Goal: Task Accomplishment & Management: Manage account settings

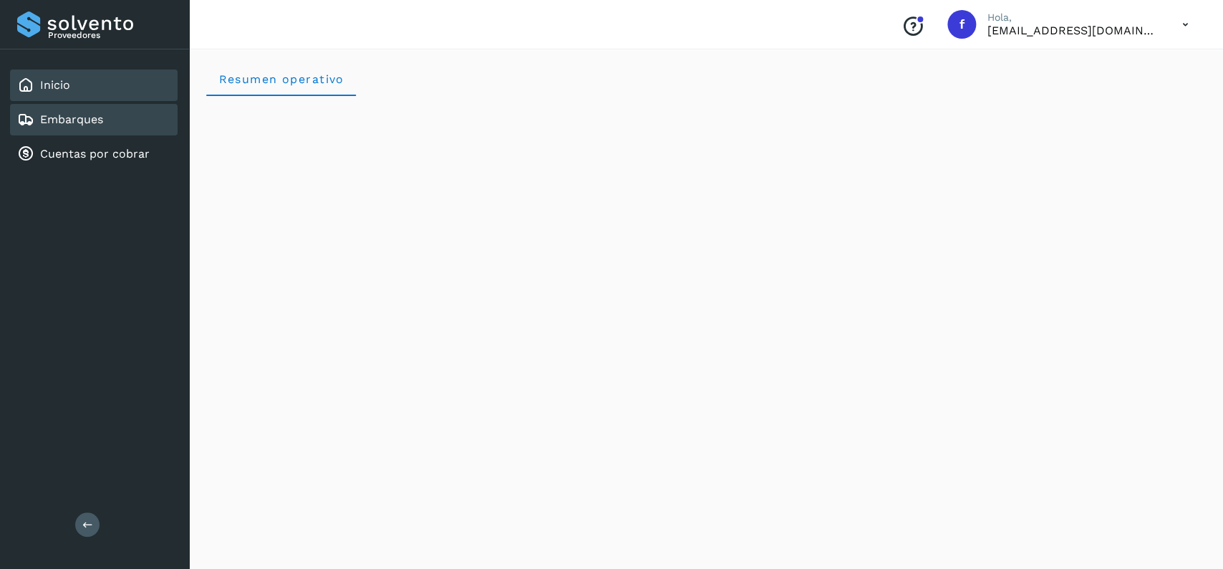
click at [107, 115] on div "Embarques" at bounding box center [94, 120] width 168 height 32
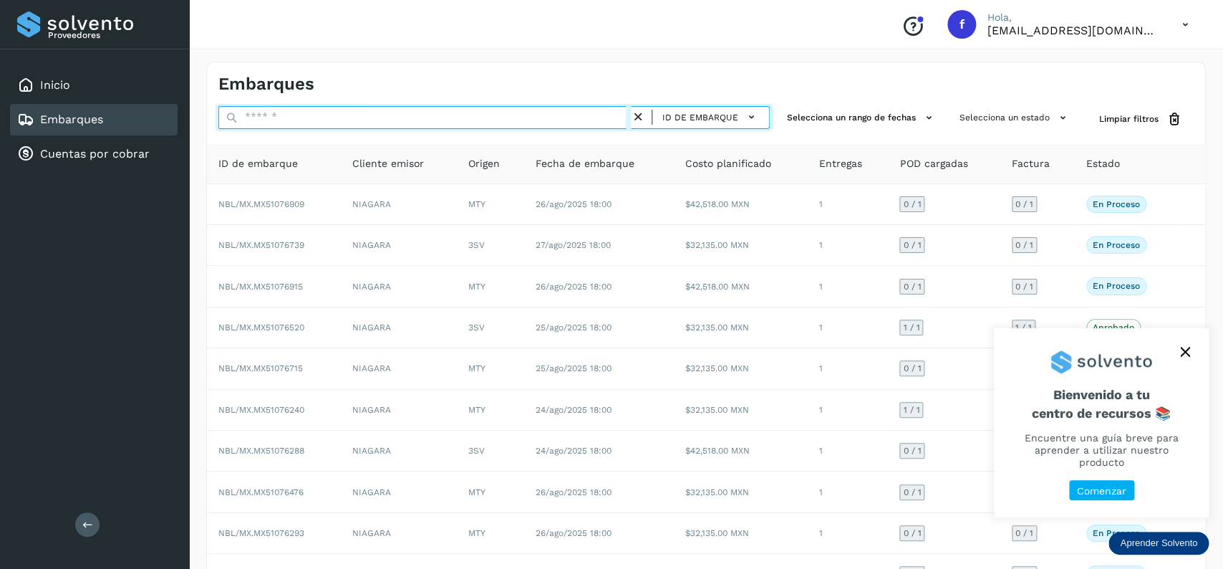
click at [478, 126] on input "text" at bounding box center [424, 117] width 412 height 23
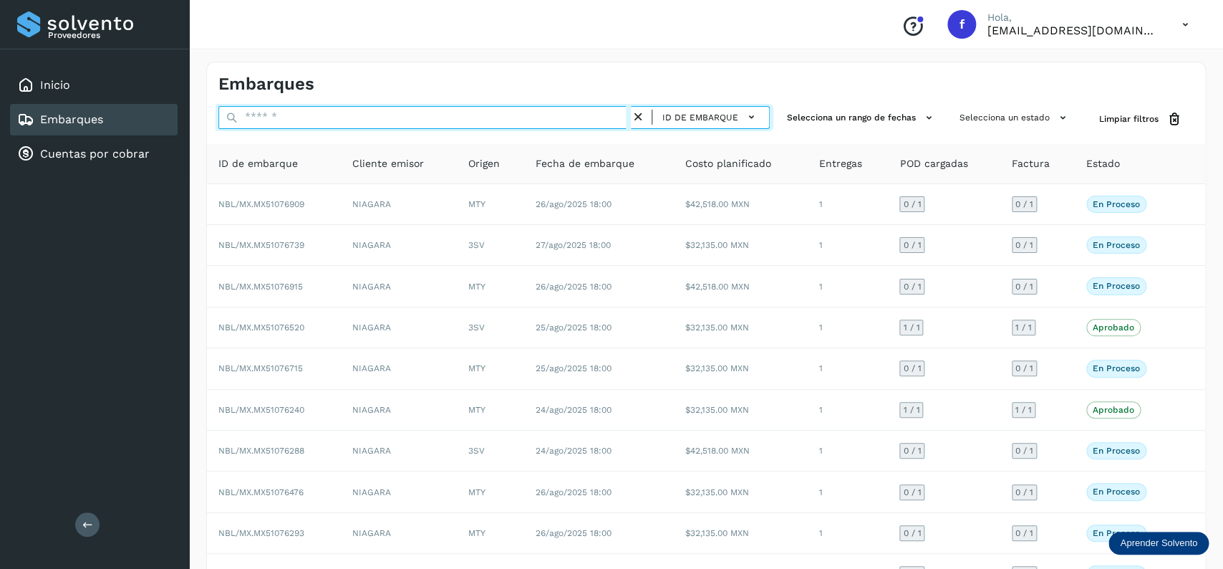
click at [477, 127] on input "text" at bounding box center [424, 117] width 412 height 23
type input "*"
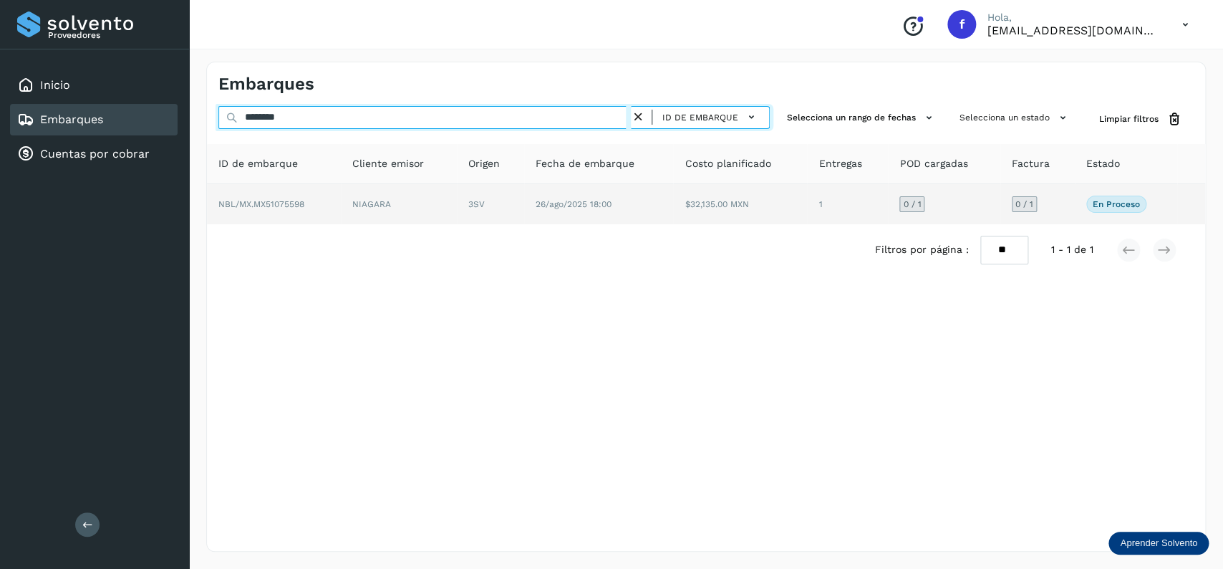
type input "********"
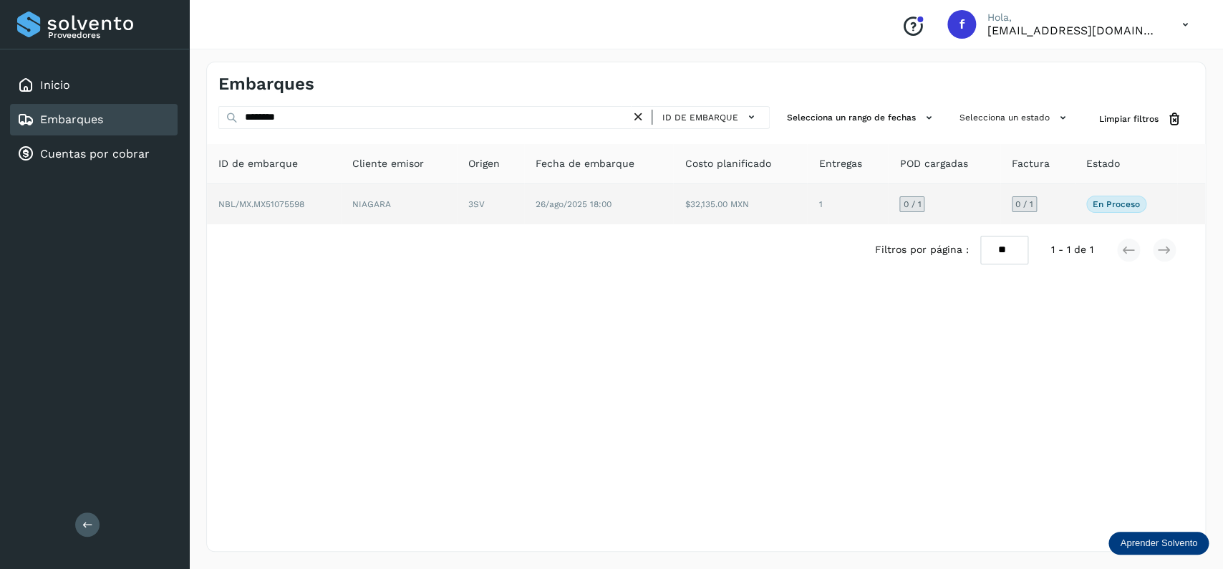
click at [662, 217] on td "26/ago/2025 18:00" at bounding box center [599, 204] width 150 height 40
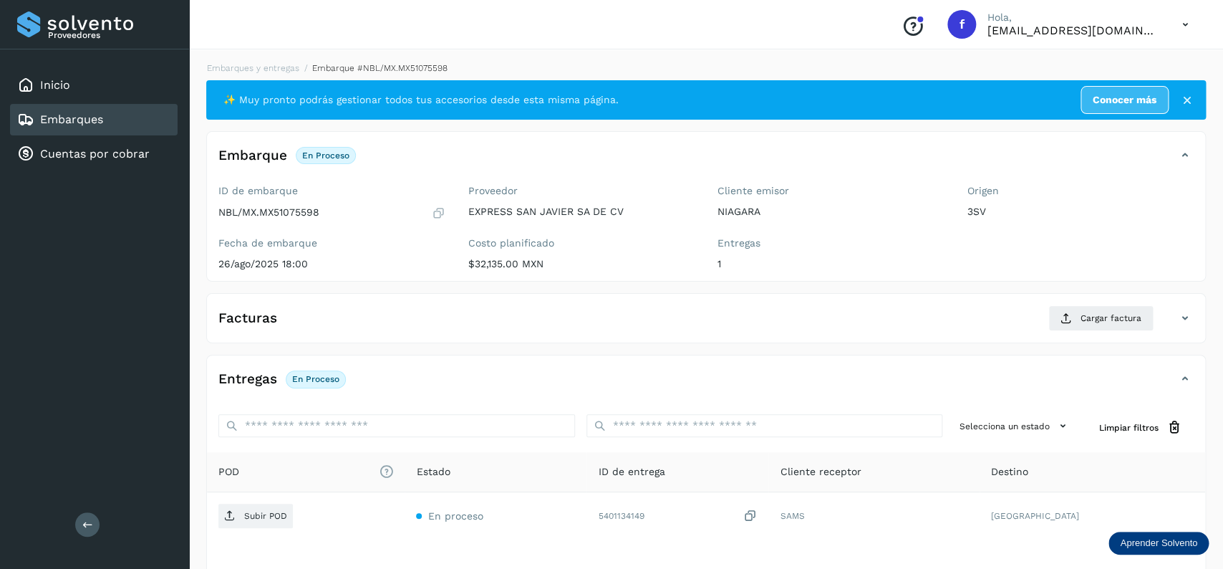
scroll to position [113, 0]
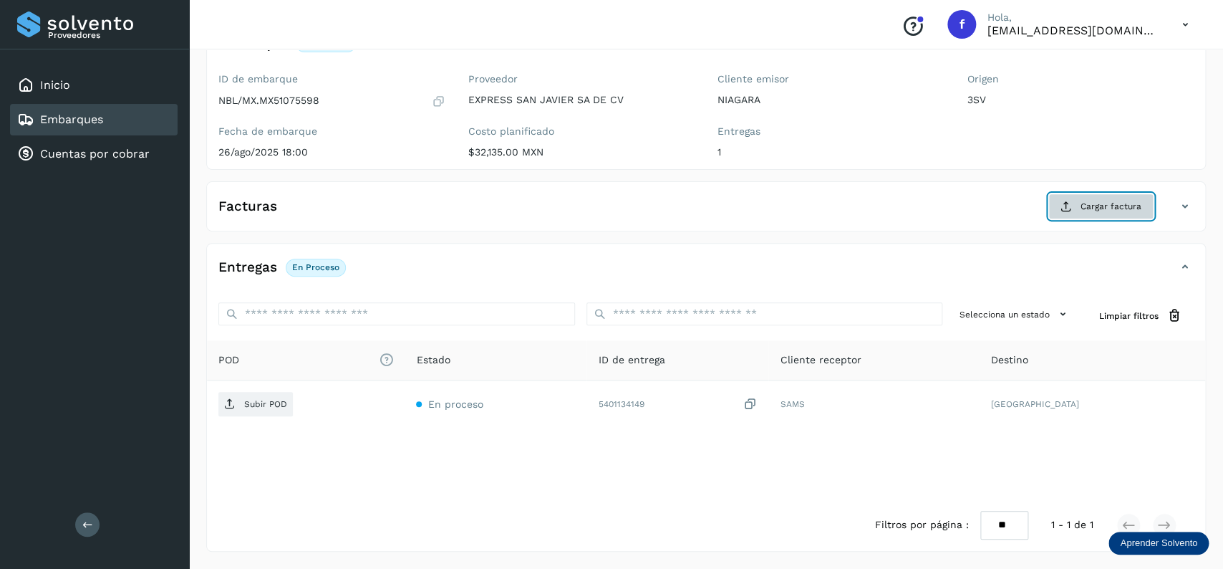
click at [1104, 211] on span "Cargar factura" at bounding box center [1111, 206] width 61 height 13
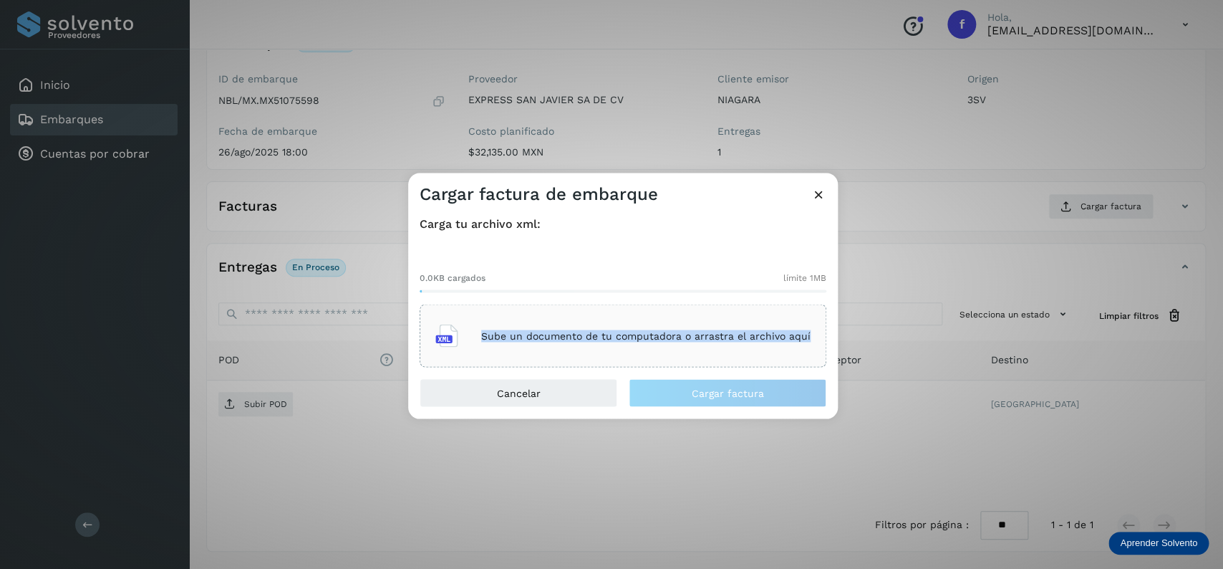
click at [728, 291] on div at bounding box center [623, 291] width 407 height 3
click at [729, 319] on div "Sube un documento de tu computadora o arrastra el archivo aquí" at bounding box center [622, 336] width 375 height 39
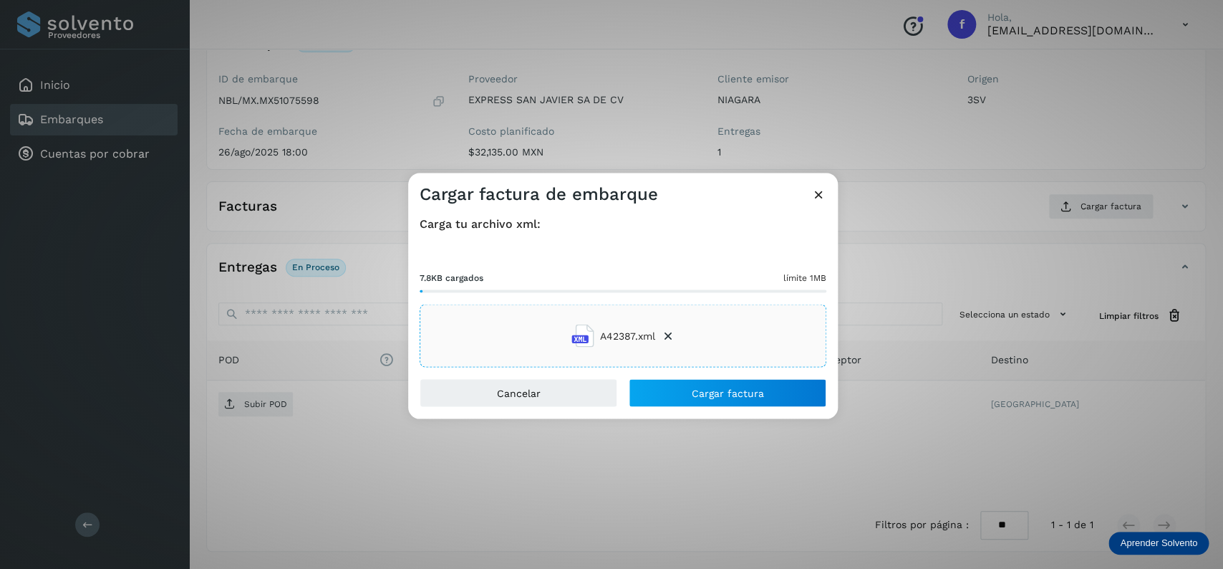
click at [753, 415] on div "Cancelar Cargar factura" at bounding box center [623, 399] width 430 height 40
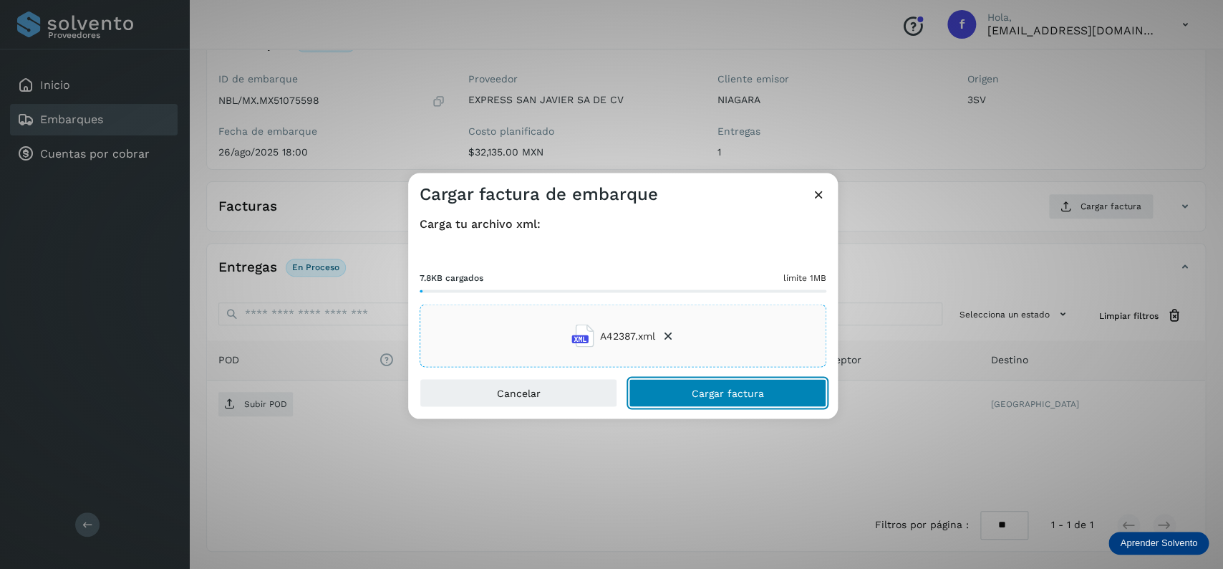
click at [751, 400] on button "Cargar factura" at bounding box center [728, 393] width 198 height 29
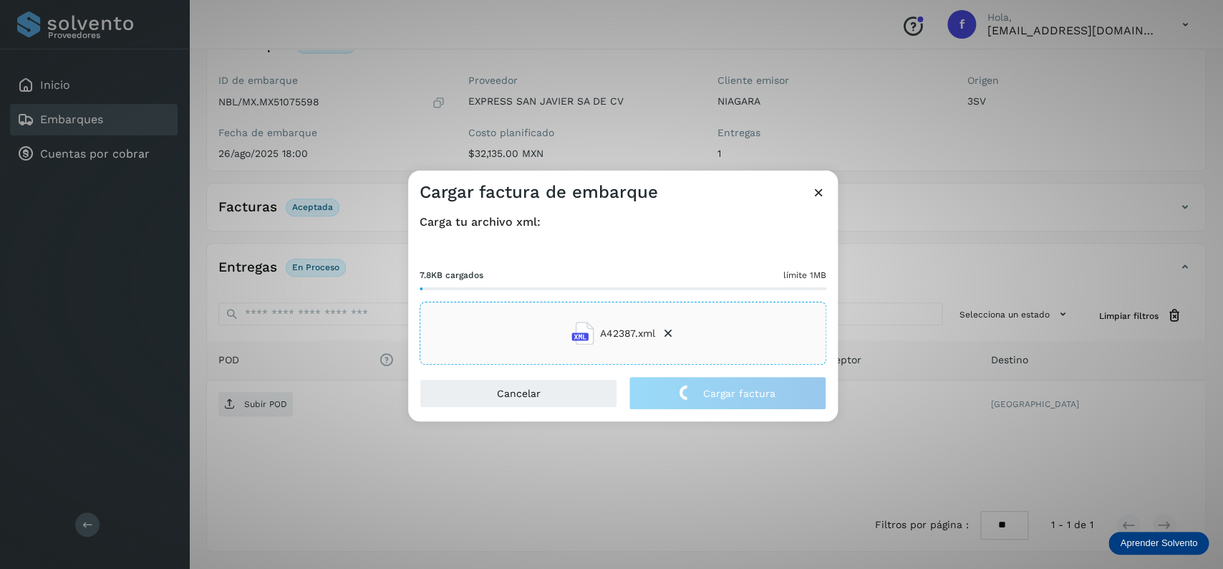
scroll to position [112, 0]
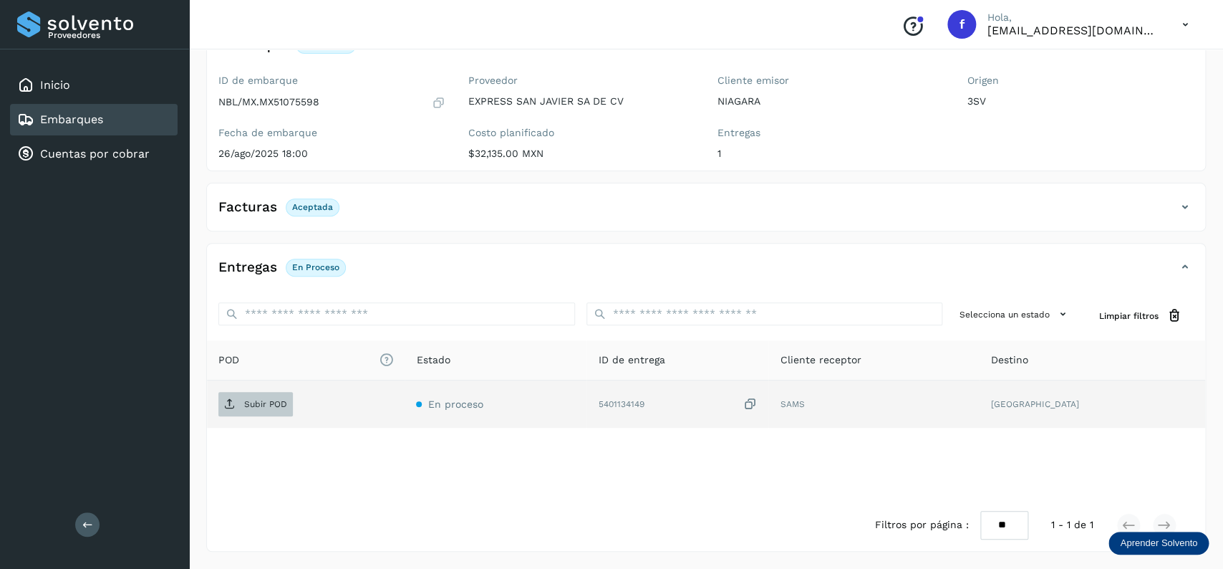
click at [233, 396] on span "Subir POD" at bounding box center [255, 403] width 74 height 23
click at [161, 108] on div "Embarques" at bounding box center [94, 120] width 168 height 32
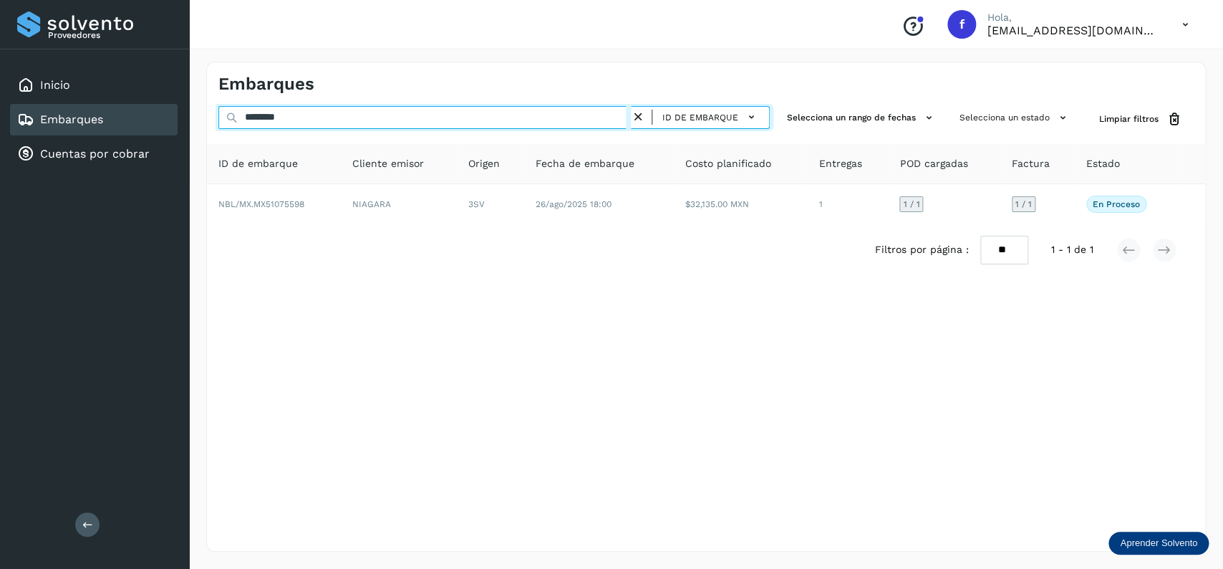
drag, startPoint x: 324, startPoint y: 114, endPoint x: 201, endPoint y: 126, distance: 124.5
click at [218, 126] on input "********" at bounding box center [424, 117] width 412 height 23
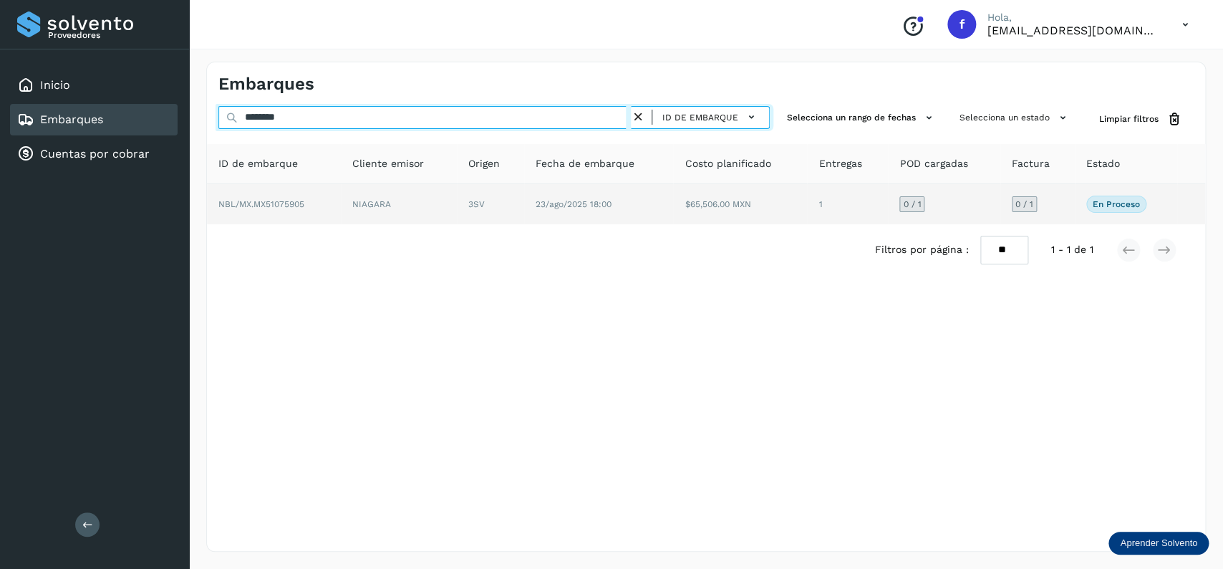
type input "********"
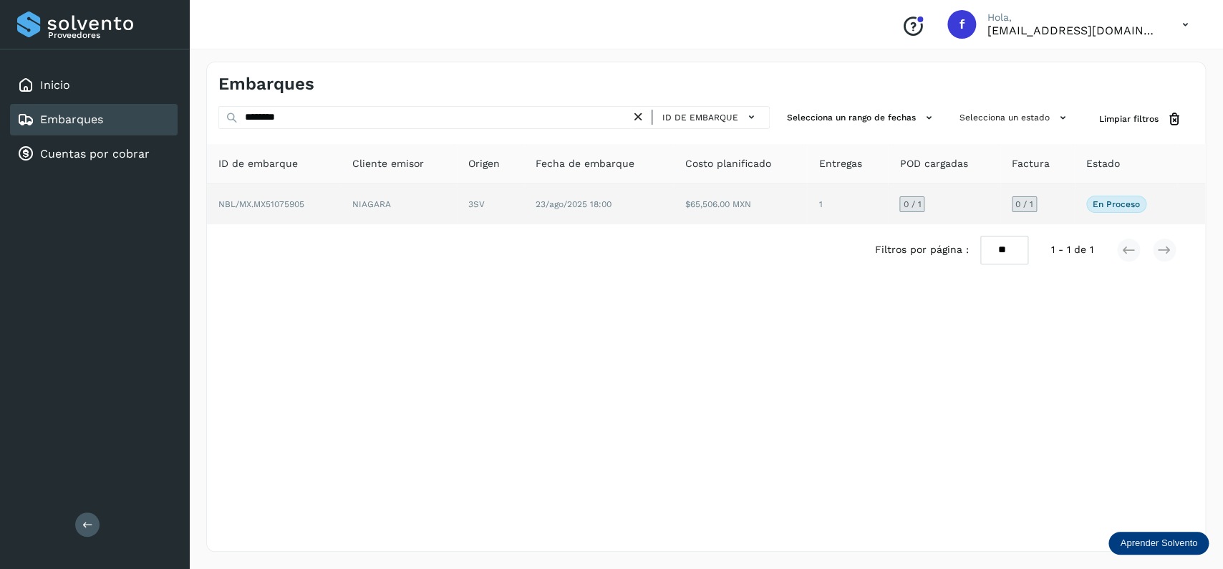
click at [641, 218] on td "23/ago/2025 18:00" at bounding box center [599, 204] width 150 height 40
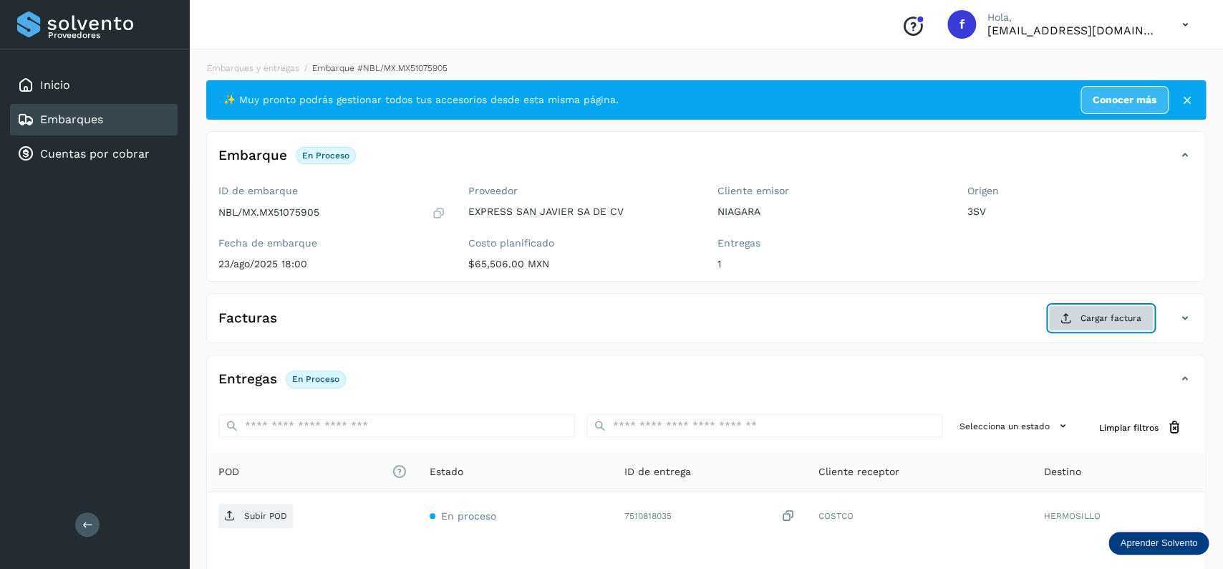
click at [1077, 329] on button "Cargar factura" at bounding box center [1100, 318] width 105 height 26
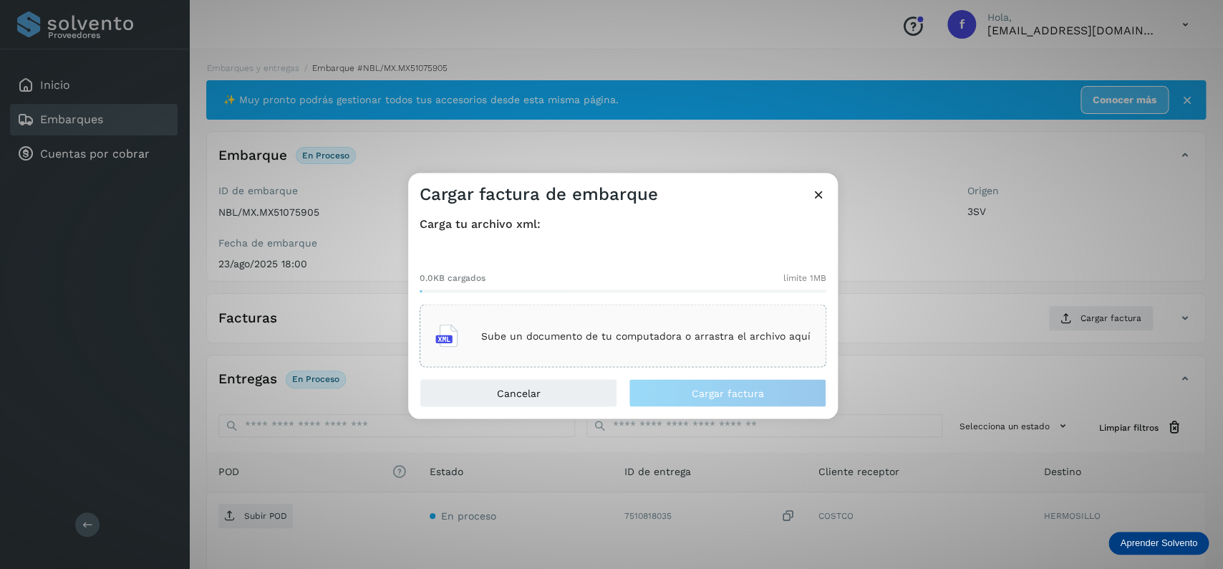
click at [577, 321] on div "Sube un documento de tu computadora o arrastra el archivo aquí" at bounding box center [622, 336] width 375 height 39
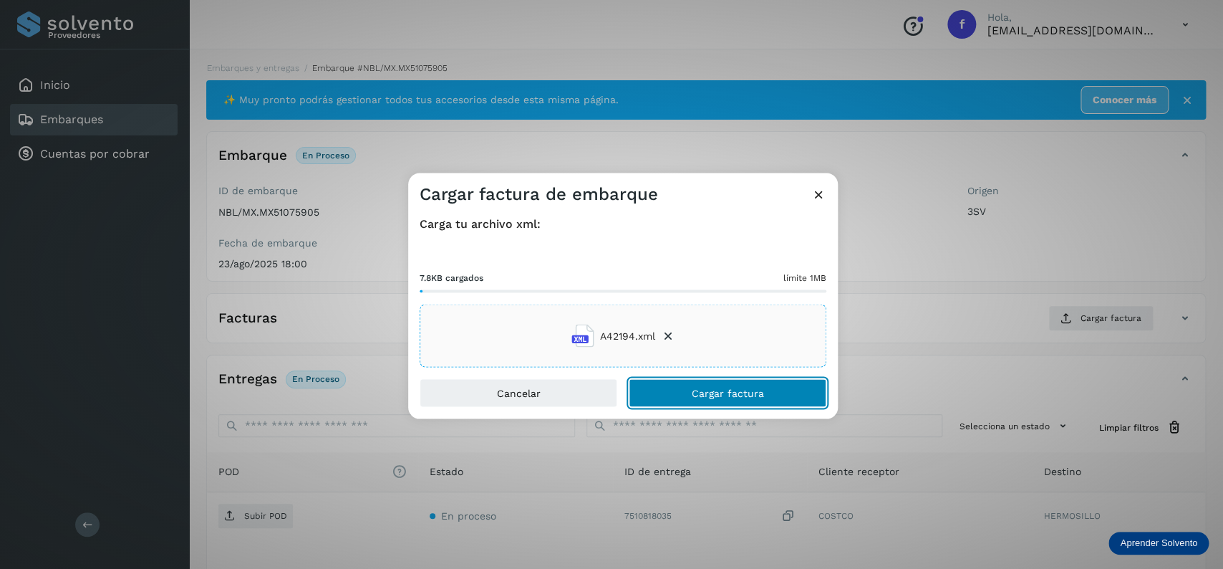
click at [745, 405] on button "Cargar factura" at bounding box center [728, 393] width 198 height 29
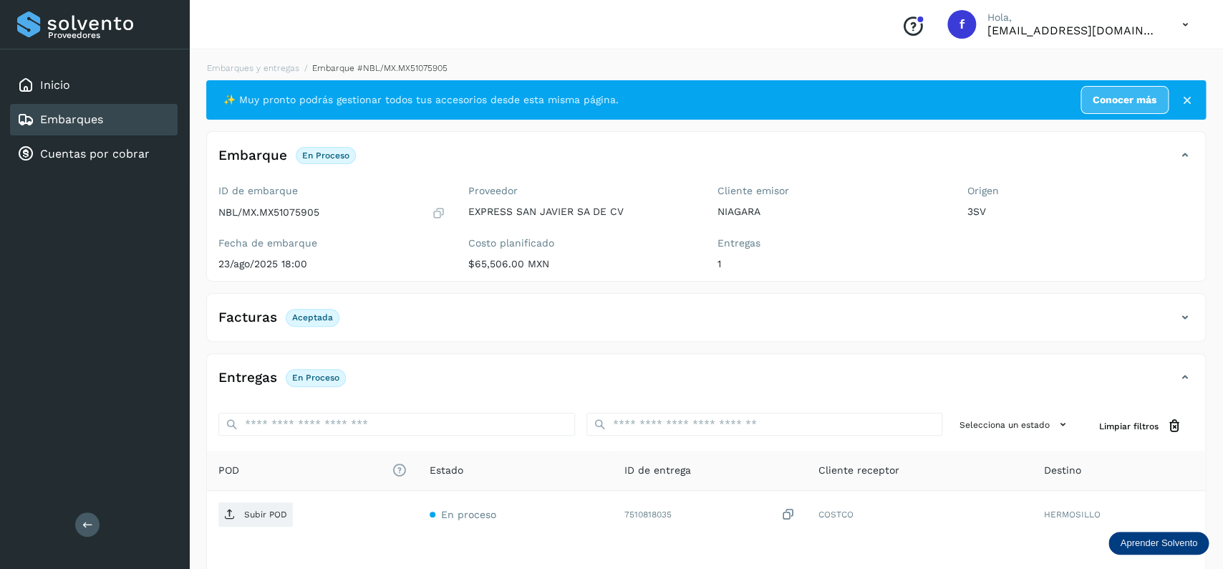
scroll to position [112, 0]
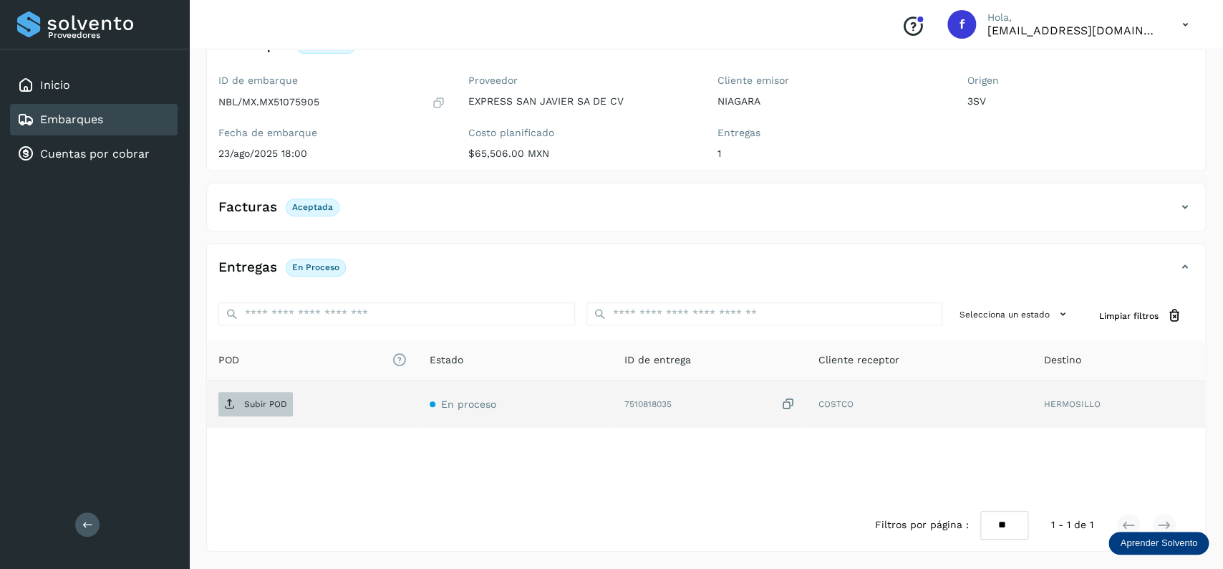
click at [261, 405] on p "Subir POD" at bounding box center [265, 404] width 43 height 10
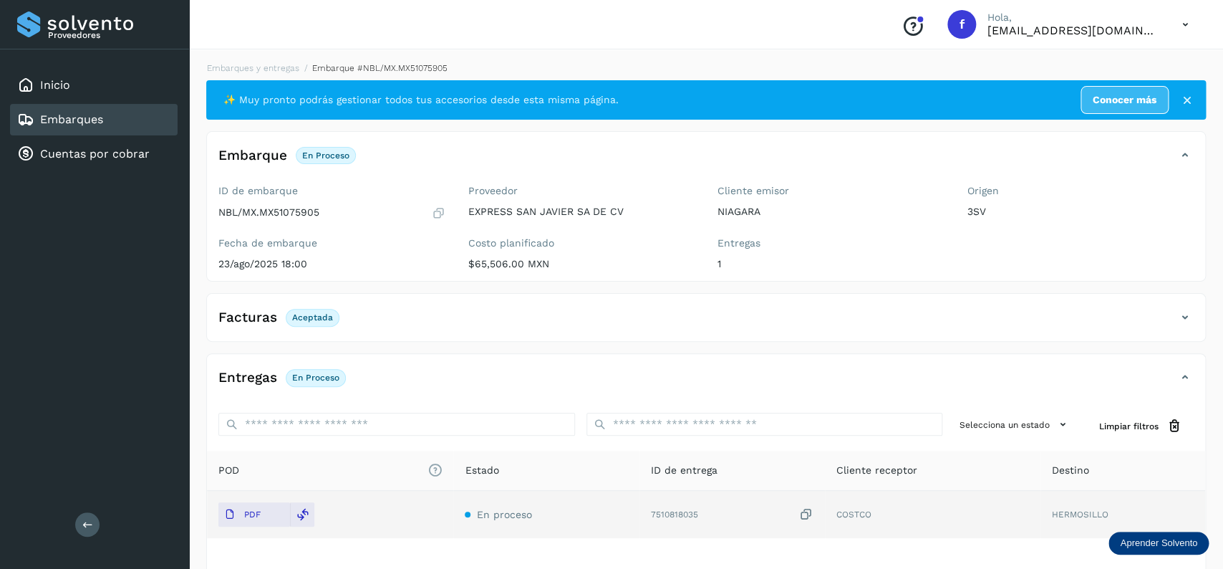
click at [42, 125] on div "Embarques" at bounding box center [60, 119] width 86 height 17
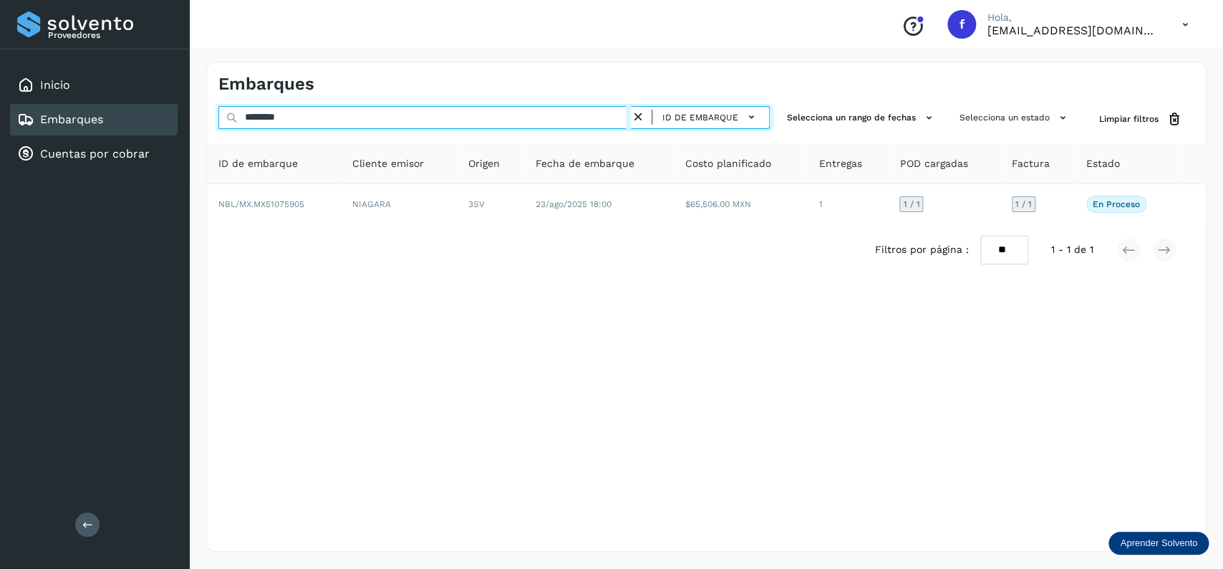
drag, startPoint x: 317, startPoint y: 111, endPoint x: 182, endPoint y: 119, distance: 135.6
click at [218, 119] on input "********" at bounding box center [424, 117] width 412 height 23
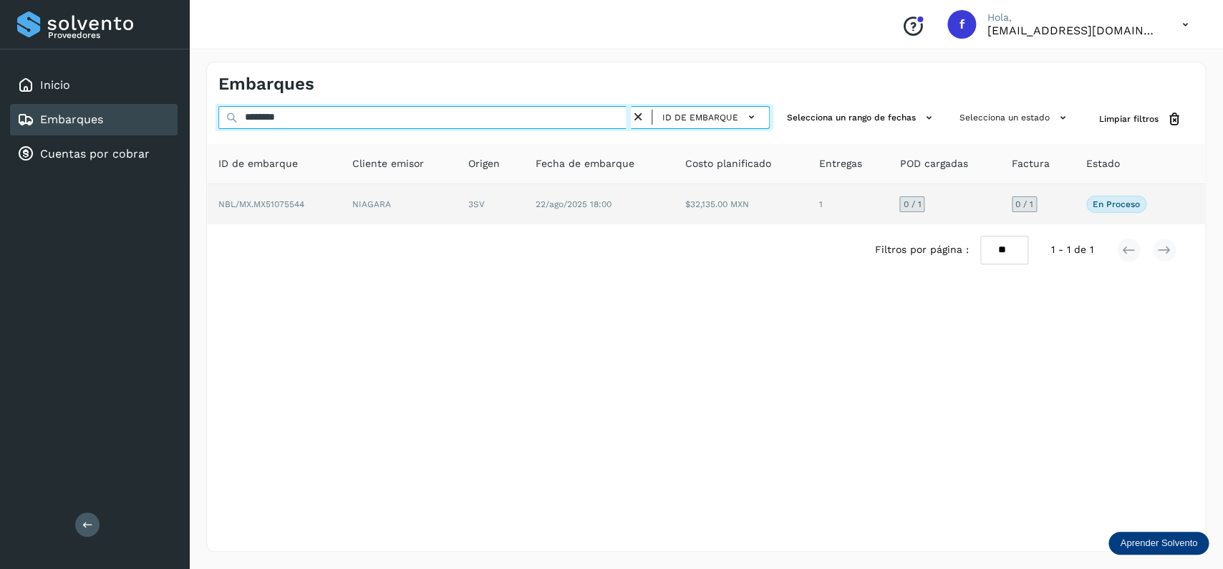
type input "********"
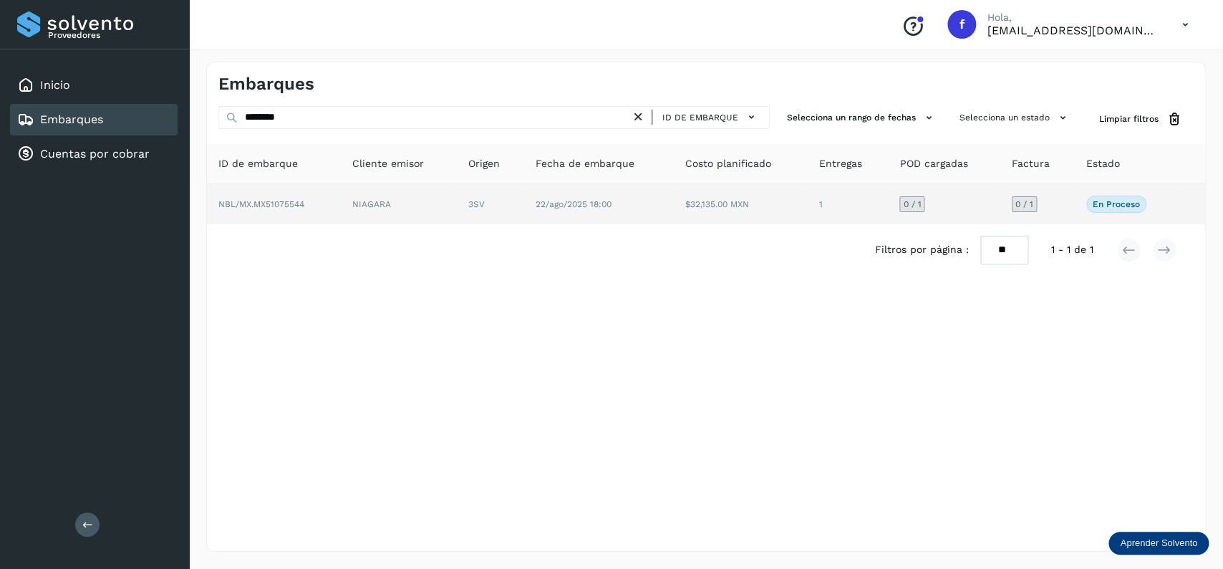
click at [809, 218] on td "1" at bounding box center [847, 204] width 81 height 40
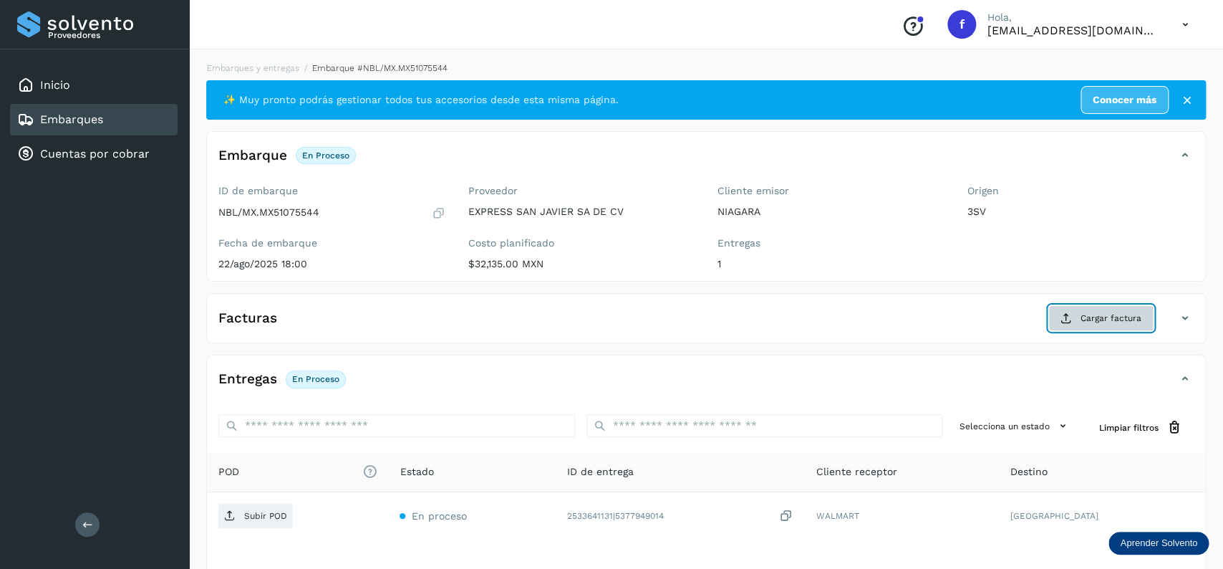
click at [1093, 312] on button "Cargar factura" at bounding box center [1100, 318] width 105 height 26
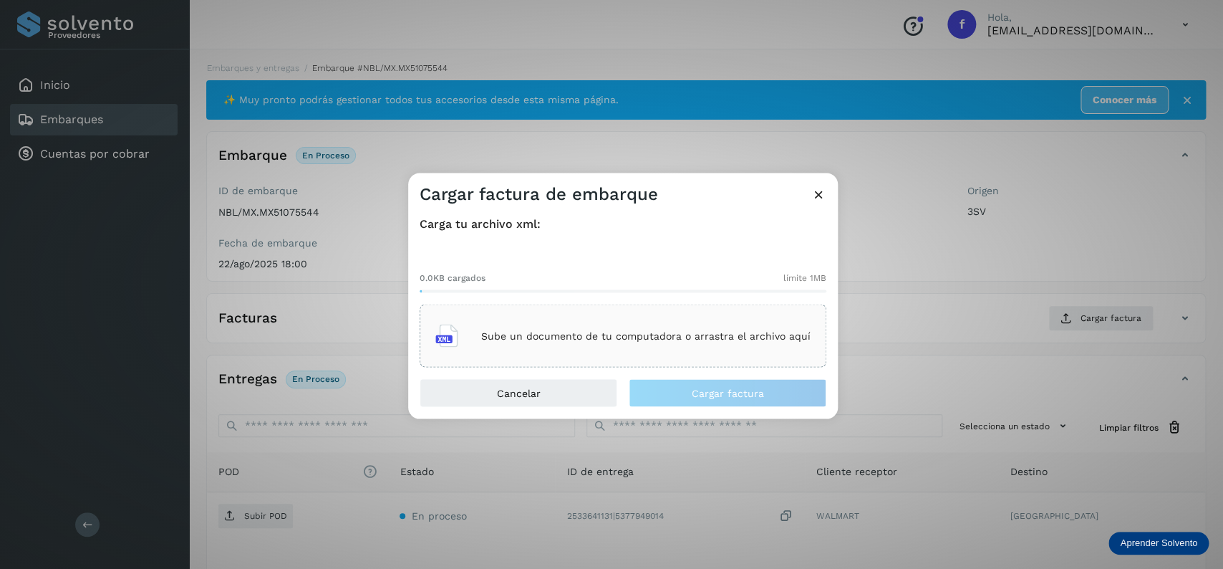
click at [692, 316] on div "Sube un documento de tu computadora o arrastra el archivo aquí" at bounding box center [623, 335] width 407 height 63
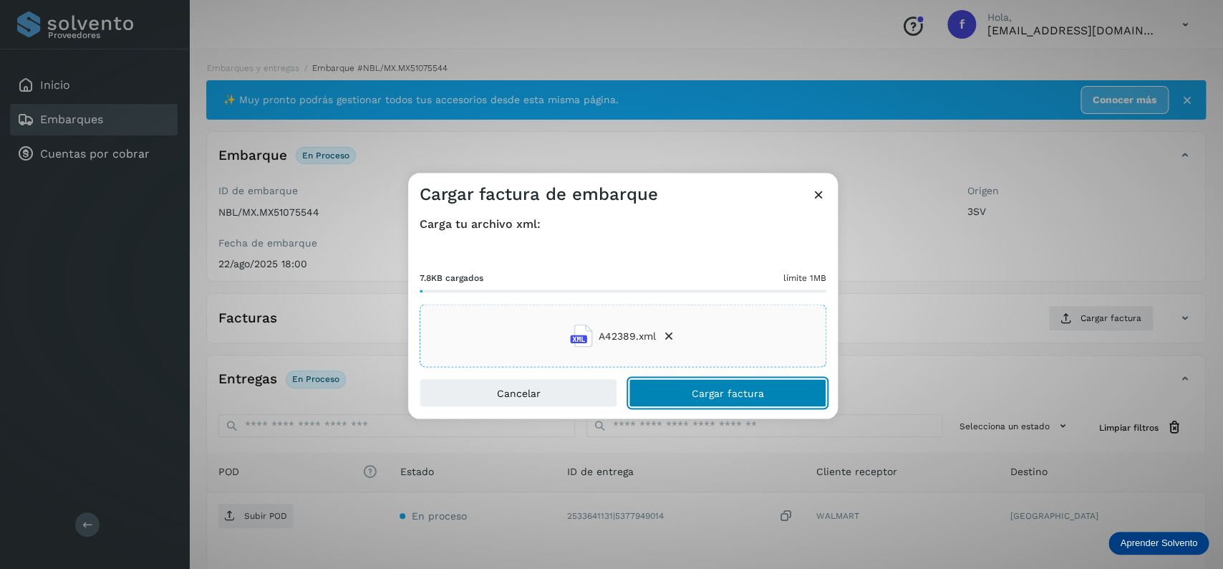
click at [745, 394] on span "Cargar factura" at bounding box center [728, 393] width 72 height 10
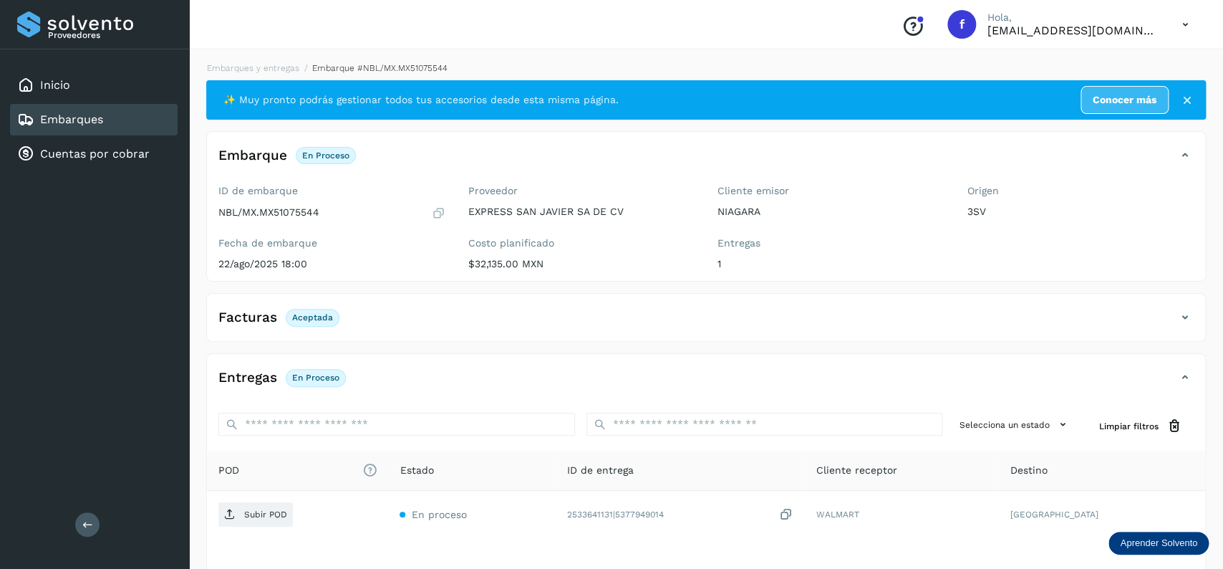
scroll to position [112, 0]
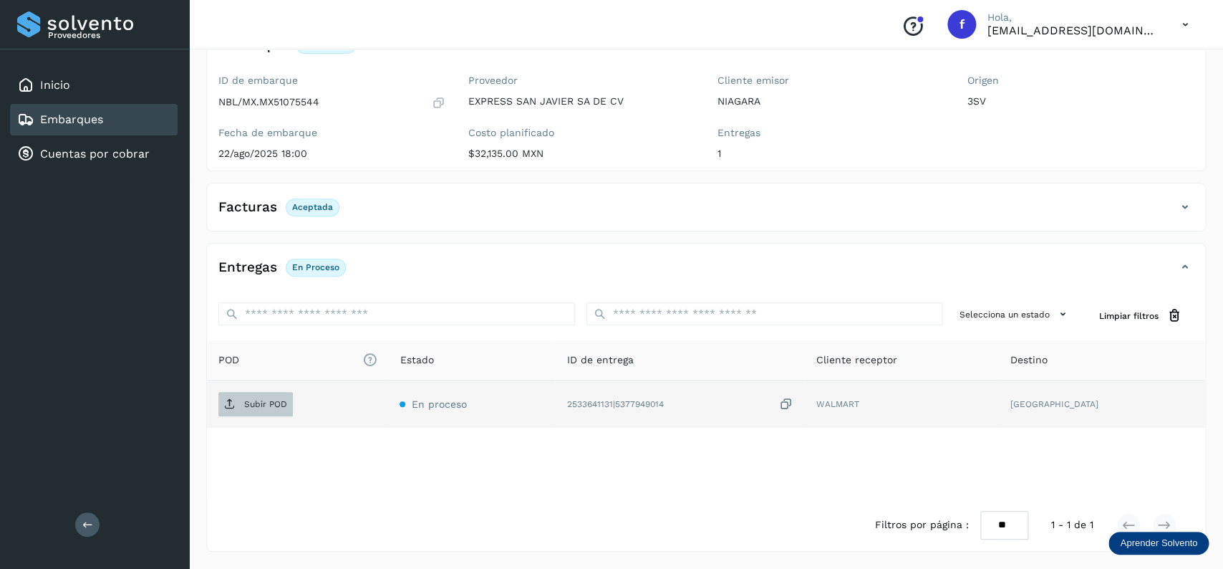
click at [271, 403] on p "Subir POD" at bounding box center [265, 404] width 43 height 10
click at [79, 121] on link "Embarques" at bounding box center [71, 119] width 63 height 14
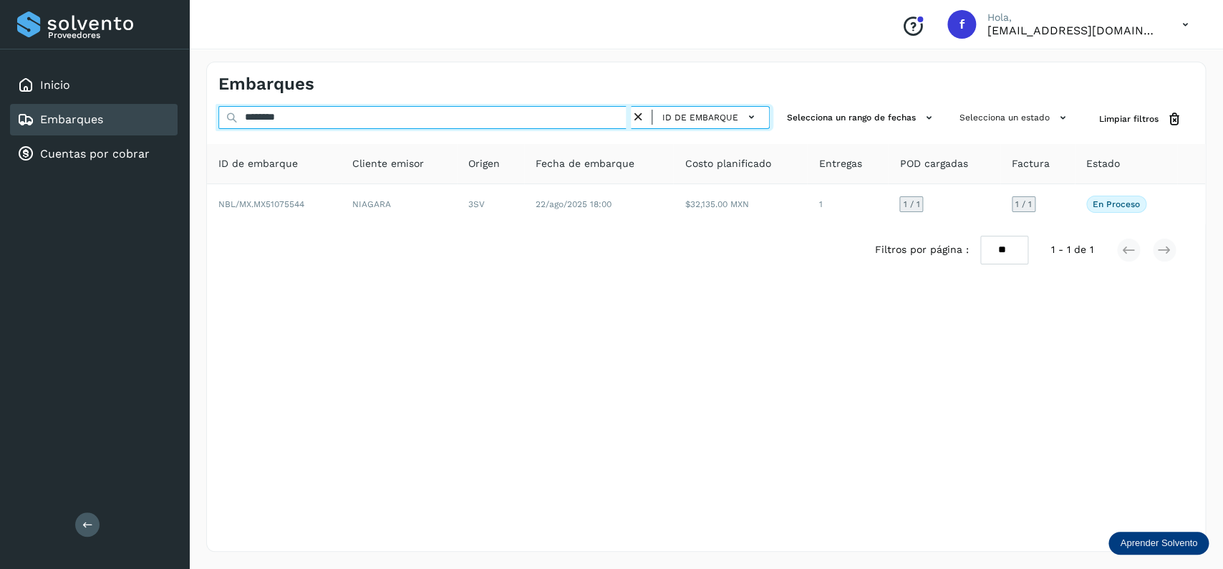
drag, startPoint x: 233, startPoint y: 120, endPoint x: 214, endPoint y: 120, distance: 19.3
click at [218, 120] on input "********" at bounding box center [424, 117] width 412 height 23
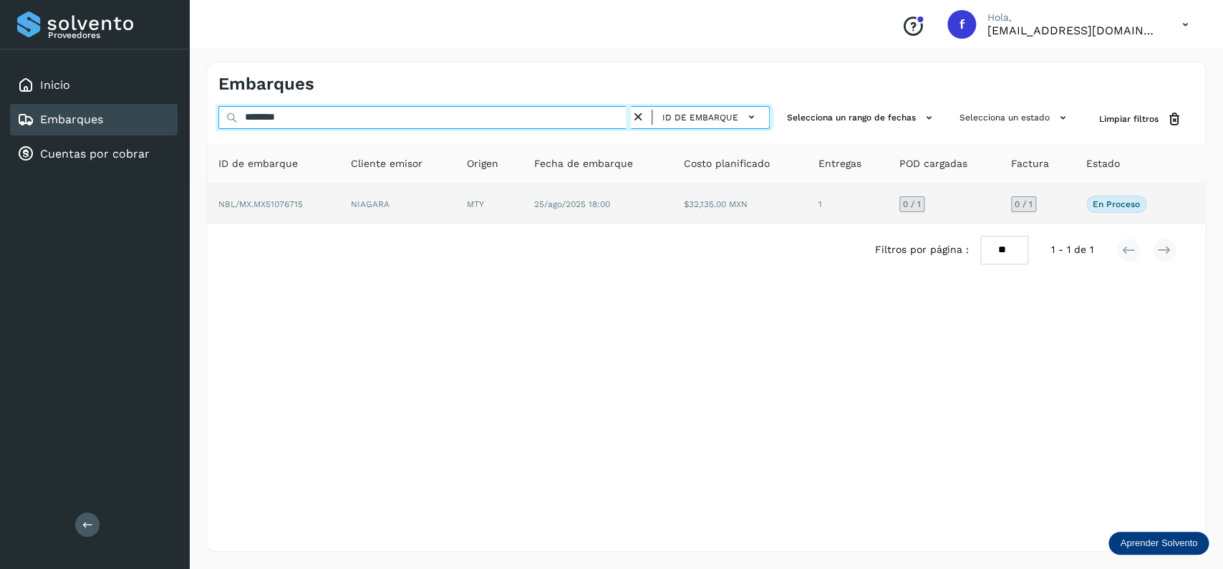
type input "********"
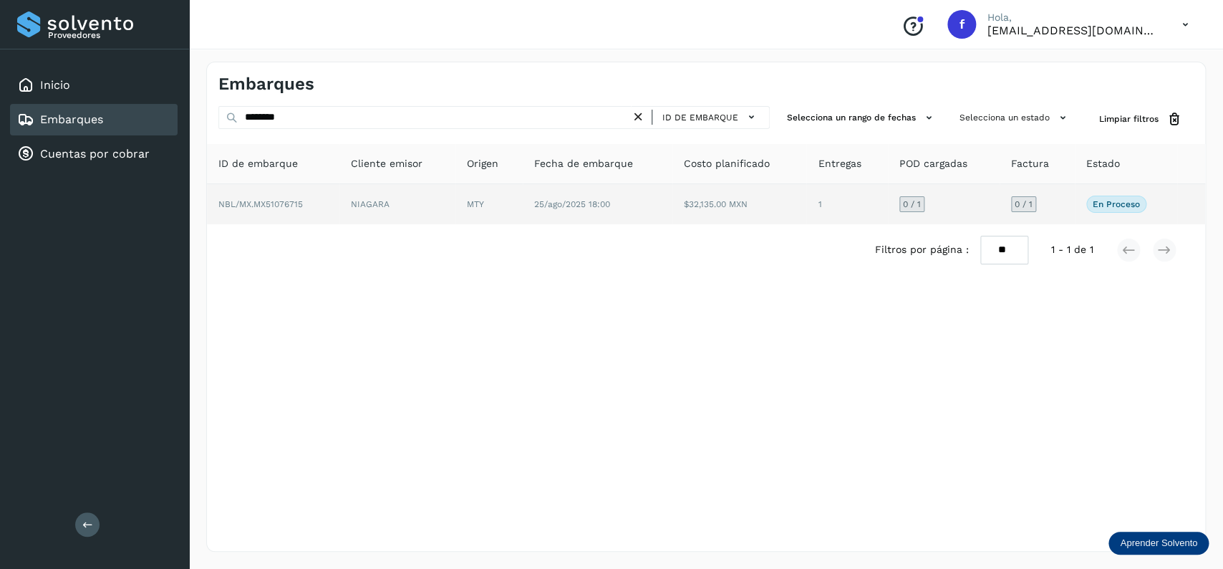
click at [768, 206] on td "$32,135.00 MXN" at bounding box center [739, 204] width 134 height 40
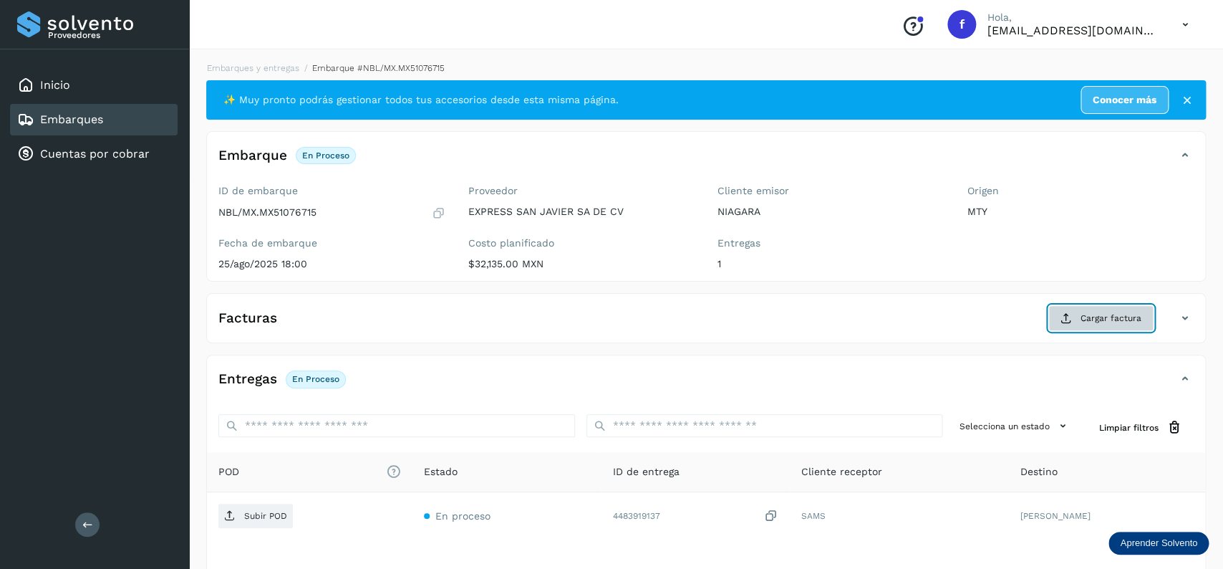
click at [1114, 329] on button "Cargar factura" at bounding box center [1100, 318] width 105 height 26
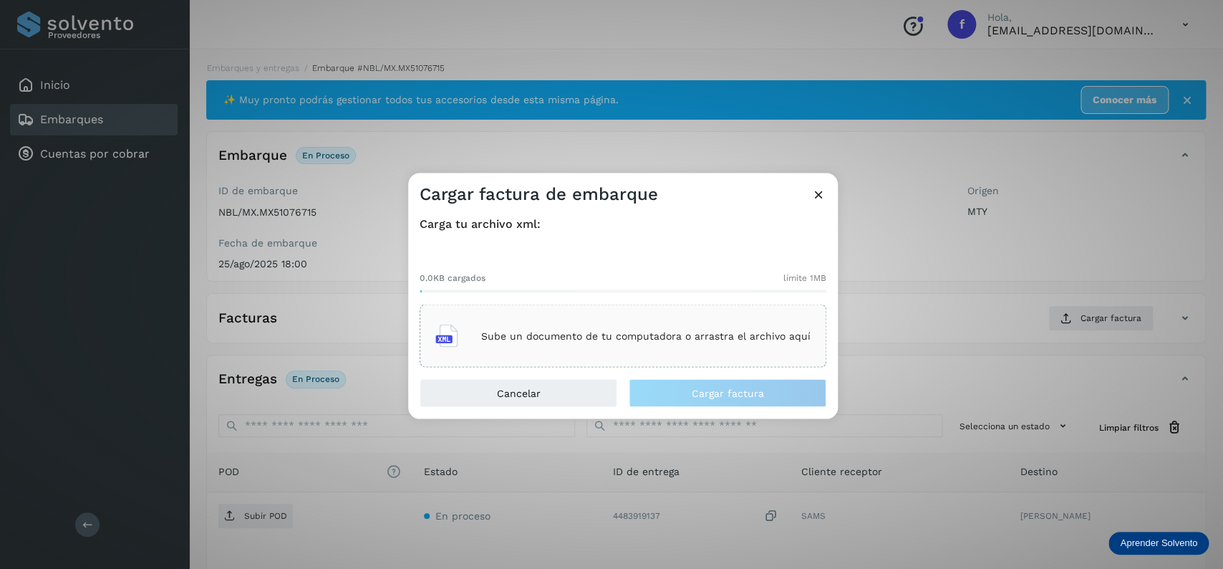
click at [682, 318] on div "Sube un documento de tu computadora o arrastra el archivo aquí" at bounding box center [622, 336] width 375 height 39
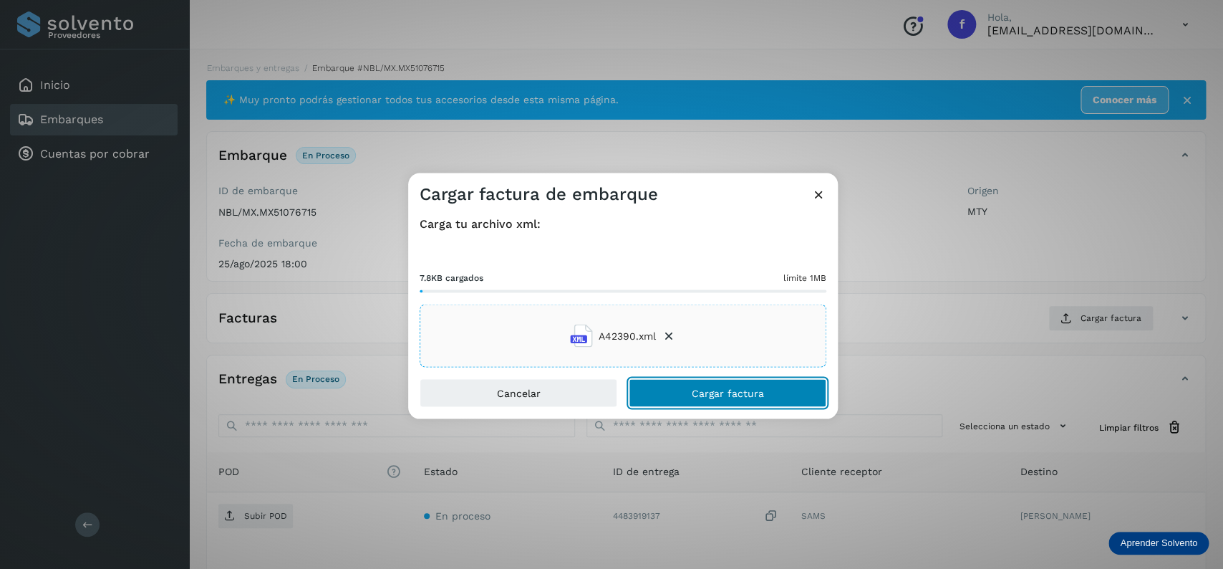
click at [718, 382] on button "Cargar factura" at bounding box center [728, 393] width 198 height 29
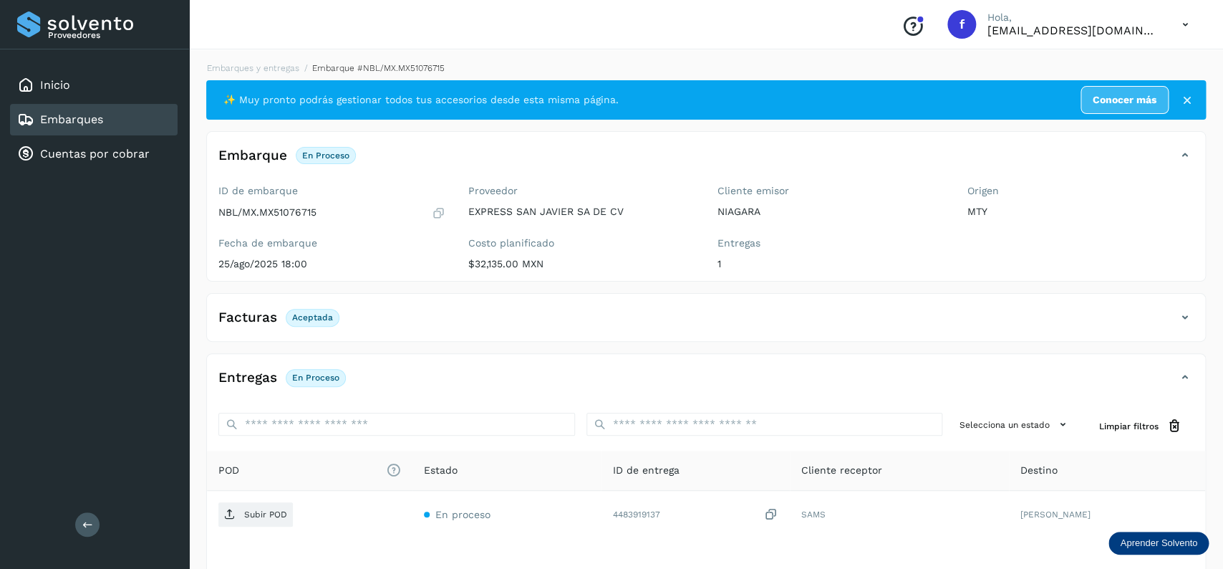
scroll to position [112, 0]
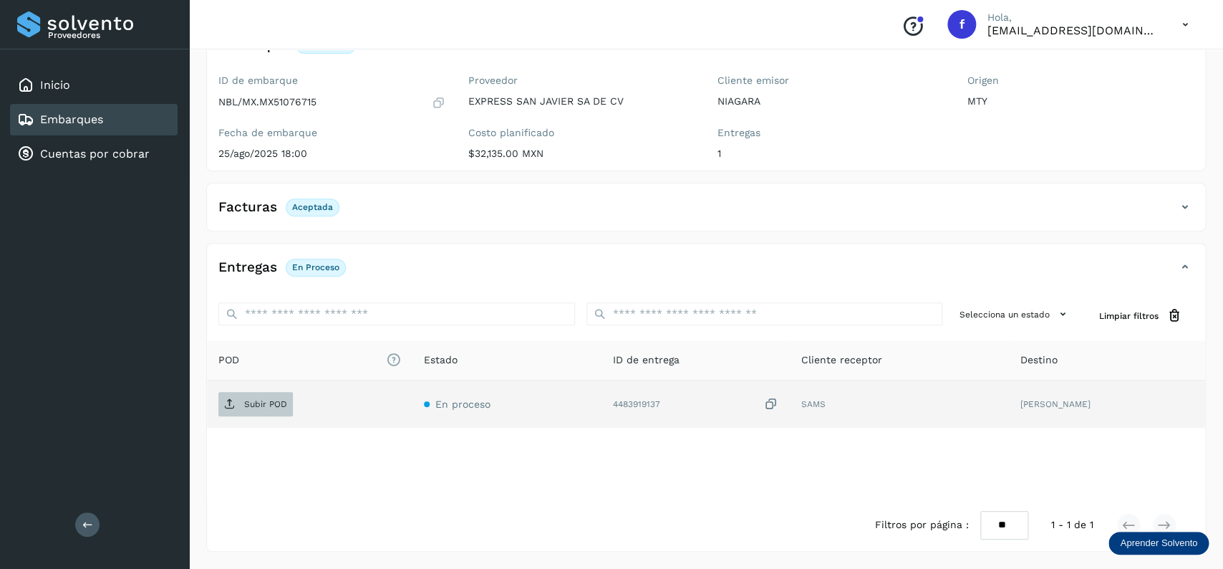
click at [276, 400] on p "Subir POD" at bounding box center [265, 404] width 43 height 10
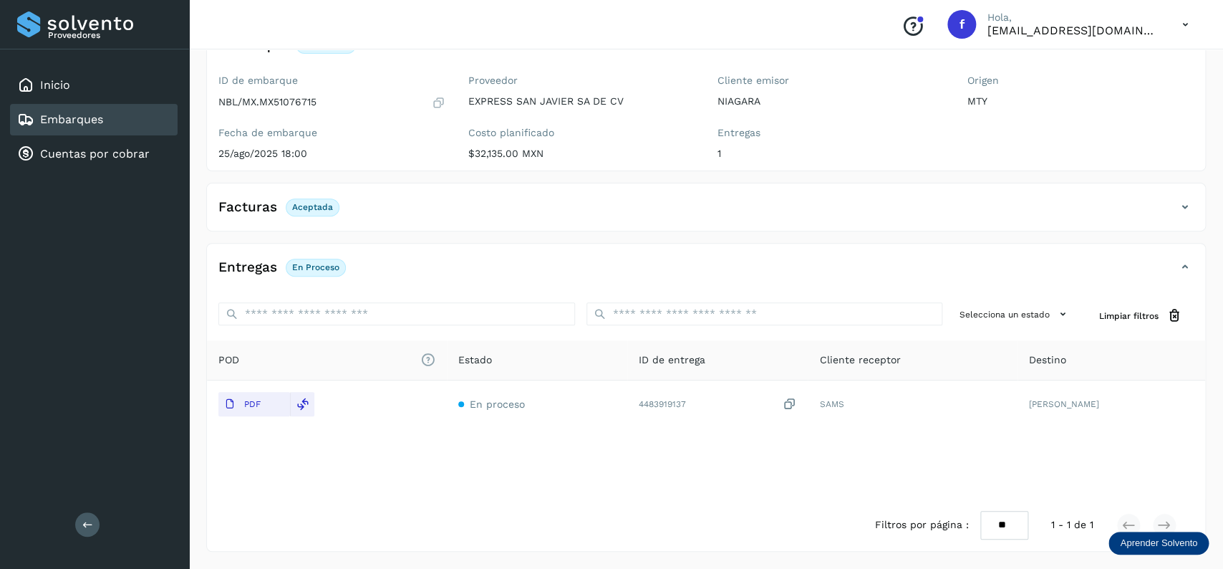
click at [96, 122] on link "Embarques" at bounding box center [71, 119] width 63 height 14
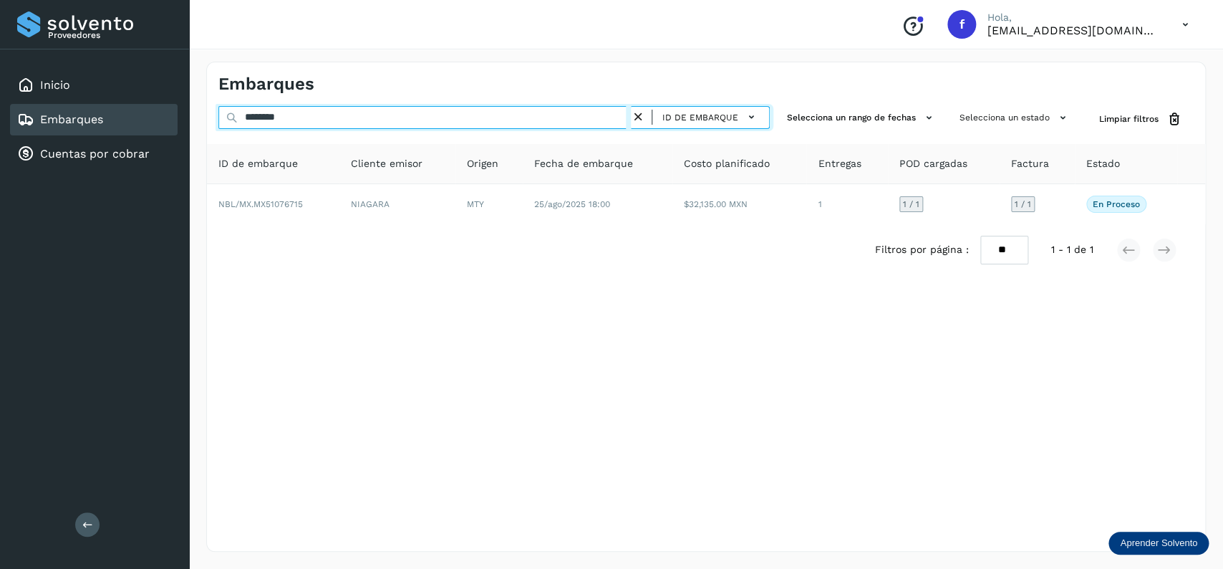
drag, startPoint x: 307, startPoint y: 114, endPoint x: 206, endPoint y: 115, distance: 101.0
click at [218, 115] on input "********" at bounding box center [424, 117] width 412 height 23
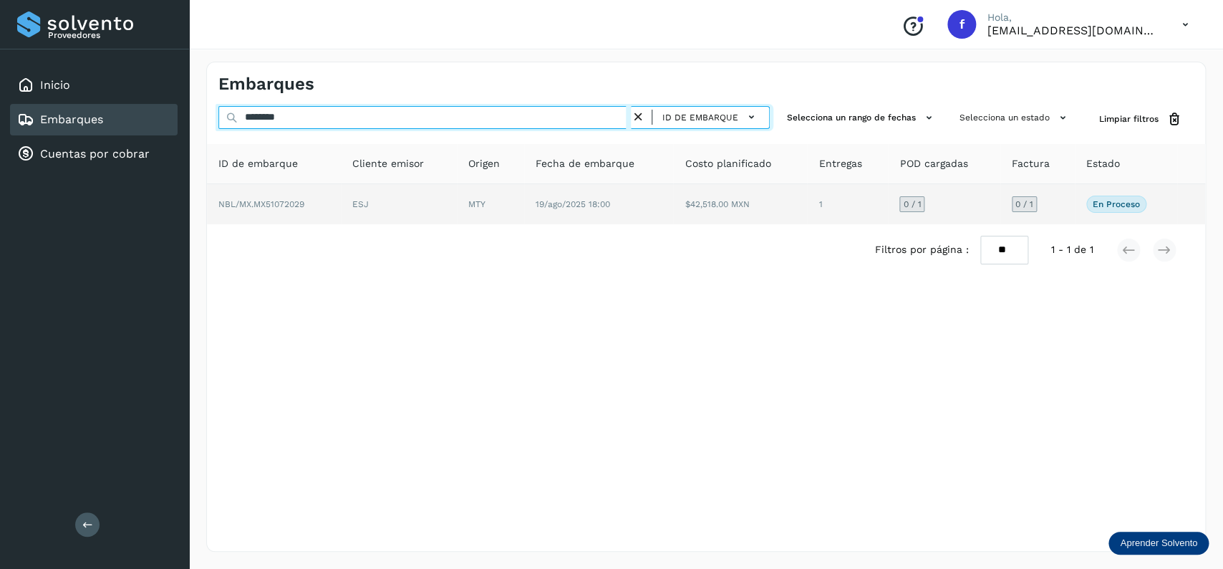
type input "********"
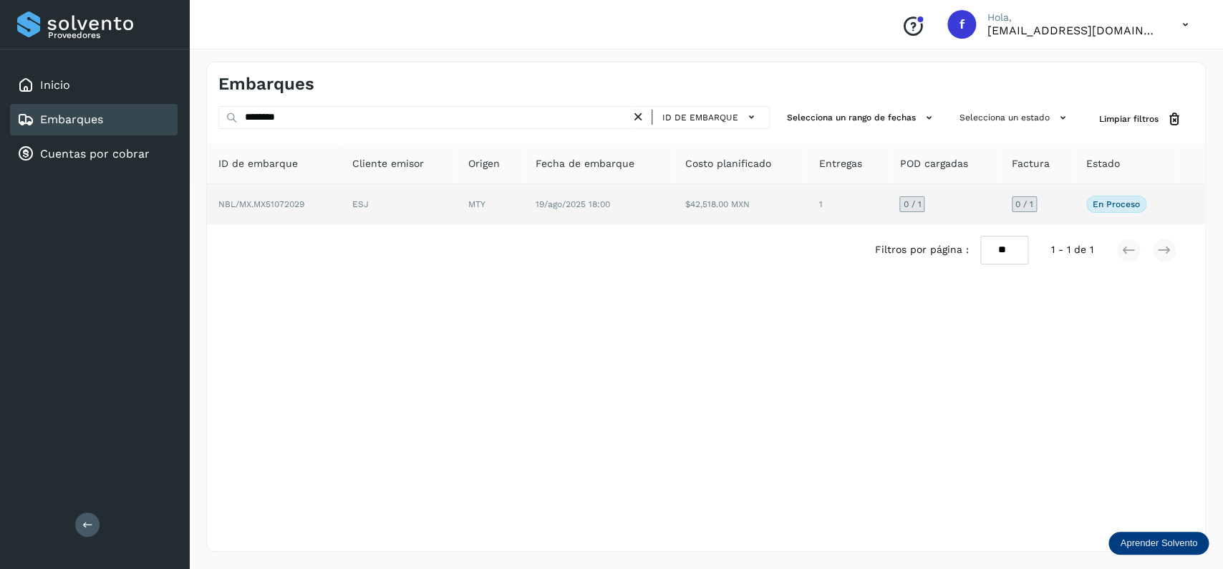
click at [513, 221] on td "MTY" at bounding box center [490, 204] width 67 height 40
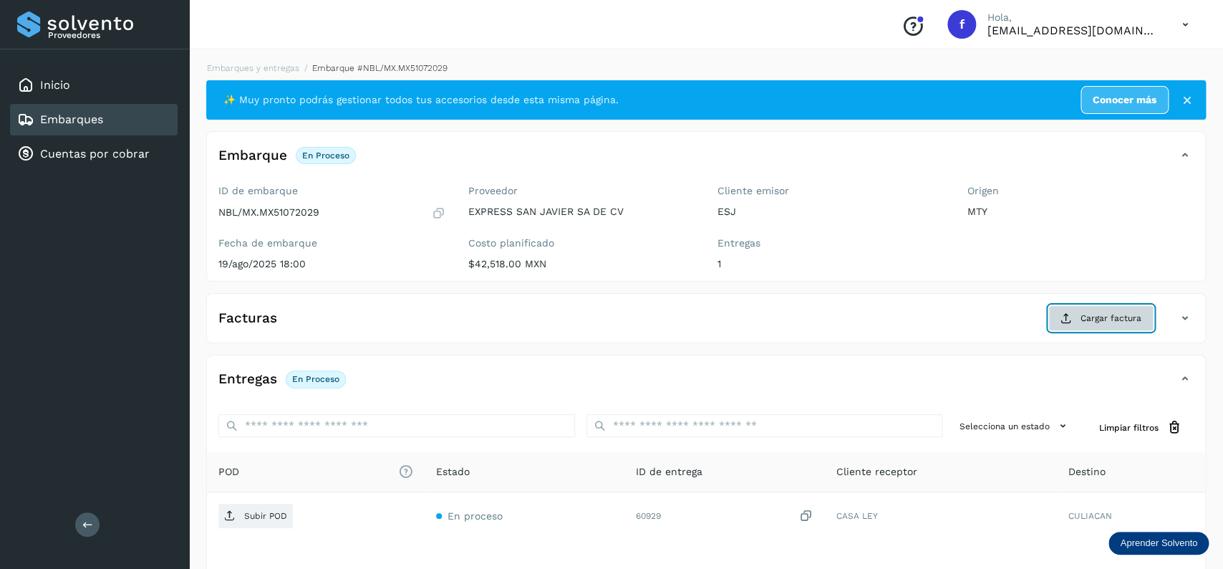
click at [1112, 322] on span "Cargar factura" at bounding box center [1111, 318] width 61 height 13
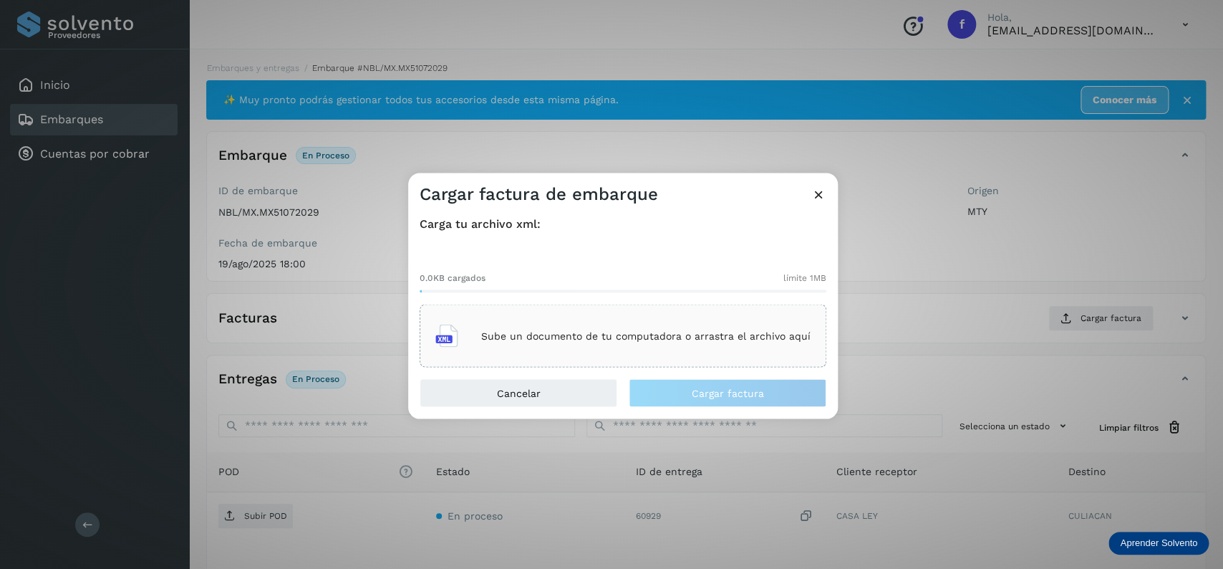
click at [534, 329] on div "Sube un documento de tu computadora o arrastra el archivo aquí" at bounding box center [622, 336] width 375 height 39
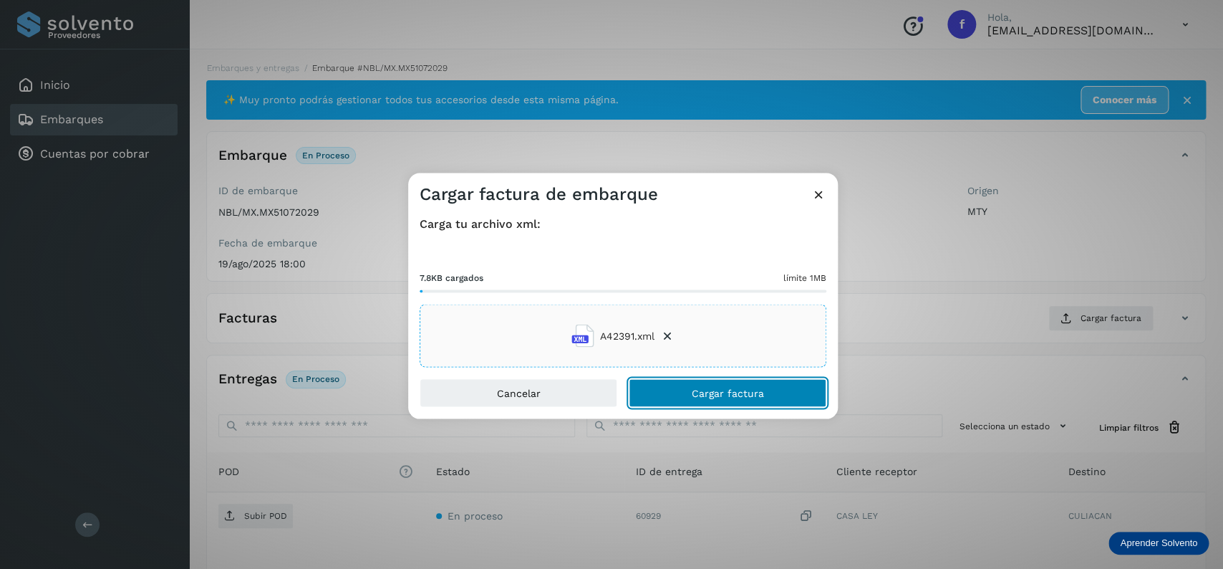
click at [719, 396] on span "Cargar factura" at bounding box center [728, 393] width 72 height 10
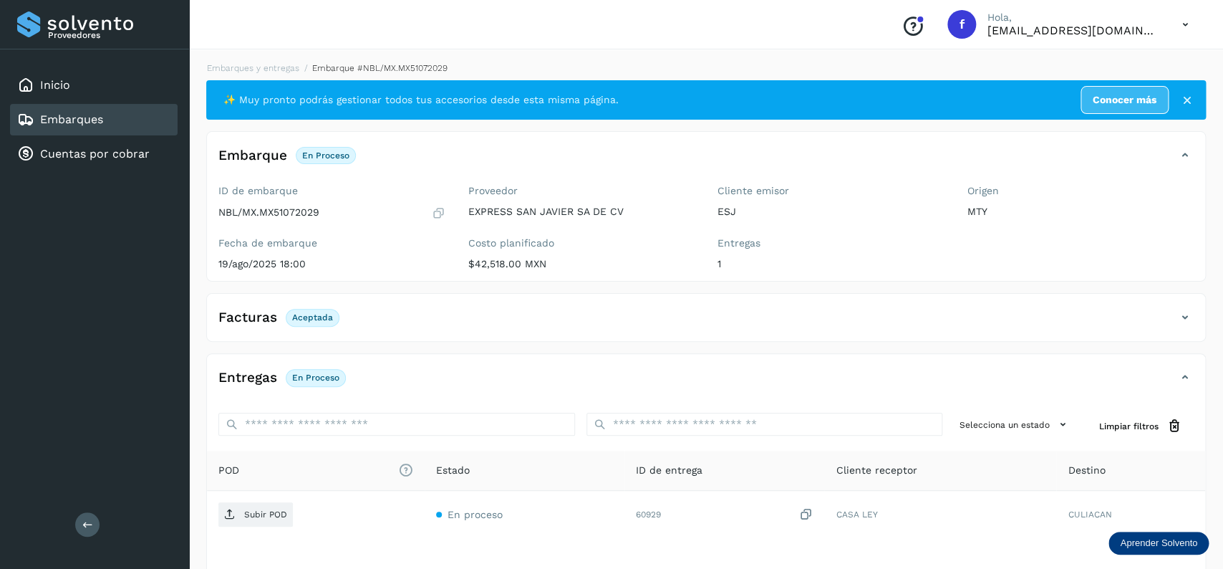
scroll to position [112, 0]
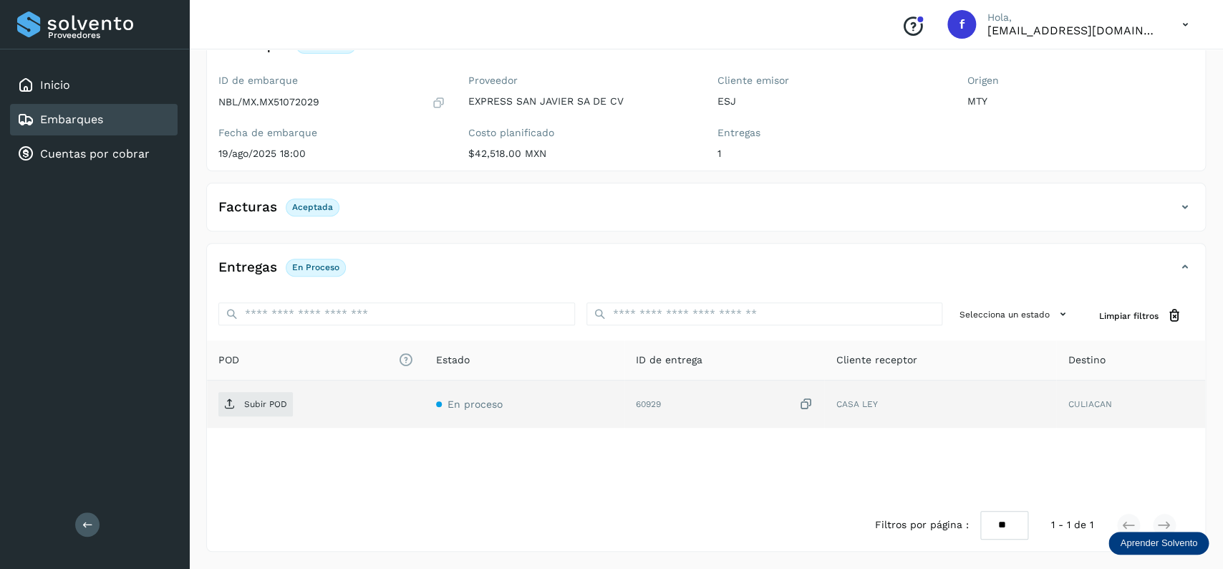
click at [236, 382] on td "Subir POD" at bounding box center [316, 403] width 218 height 47
drag, startPoint x: 248, startPoint y: 386, endPoint x: 246, endPoint y: 396, distance: 10.1
click at [246, 392] on td "Subir POD" at bounding box center [316, 403] width 218 height 47
click at [248, 397] on span "Subir POD" at bounding box center [255, 403] width 74 height 23
click at [132, 117] on div "Embarques" at bounding box center [94, 120] width 168 height 32
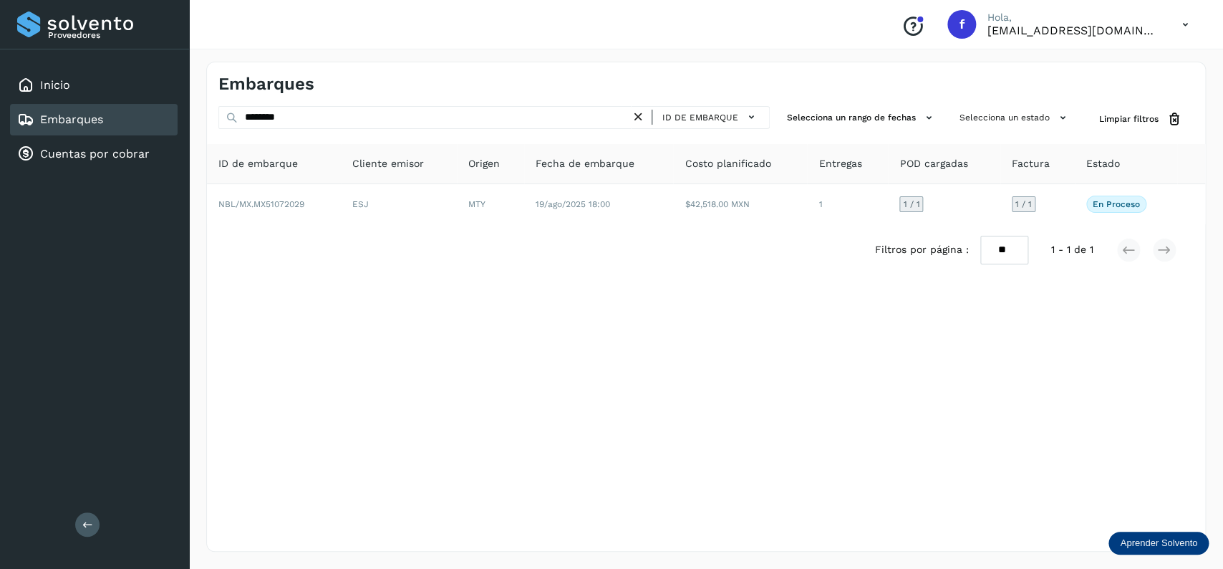
drag, startPoint x: 387, startPoint y: 105, endPoint x: 196, endPoint y: 112, distance: 191.3
click at [196, 112] on div "Embarques ******** ID de embarque Selecciona un rango de fechas Selecciona un e…" at bounding box center [706, 306] width 1034 height 524
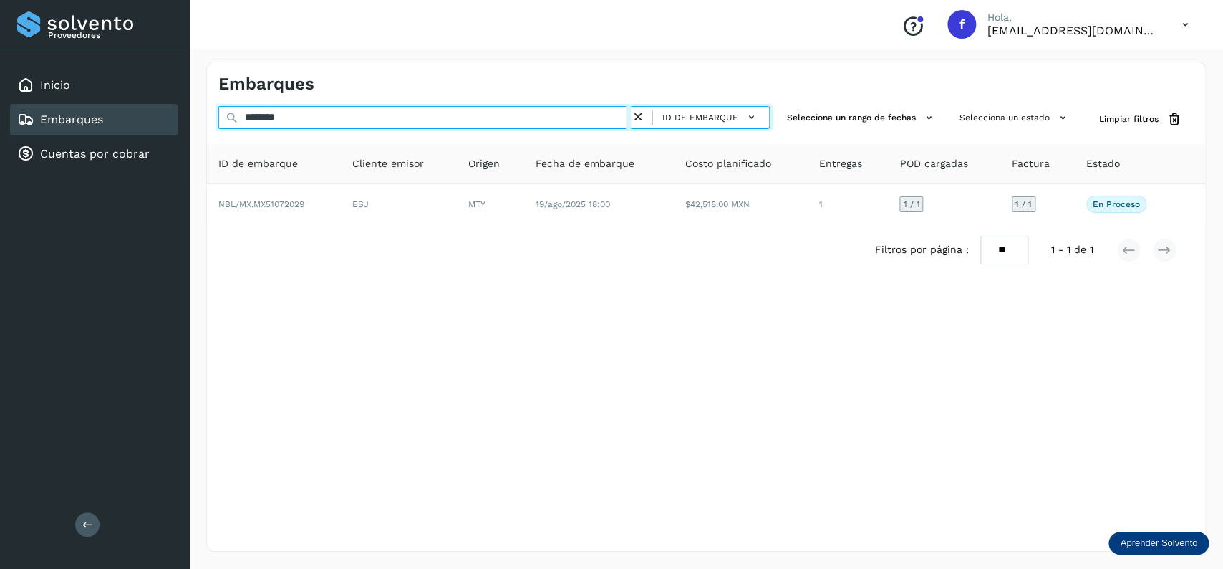
drag, startPoint x: 339, startPoint y: 120, endPoint x: 153, endPoint y: 107, distance: 186.7
click at [218, 107] on input "********" at bounding box center [424, 117] width 412 height 23
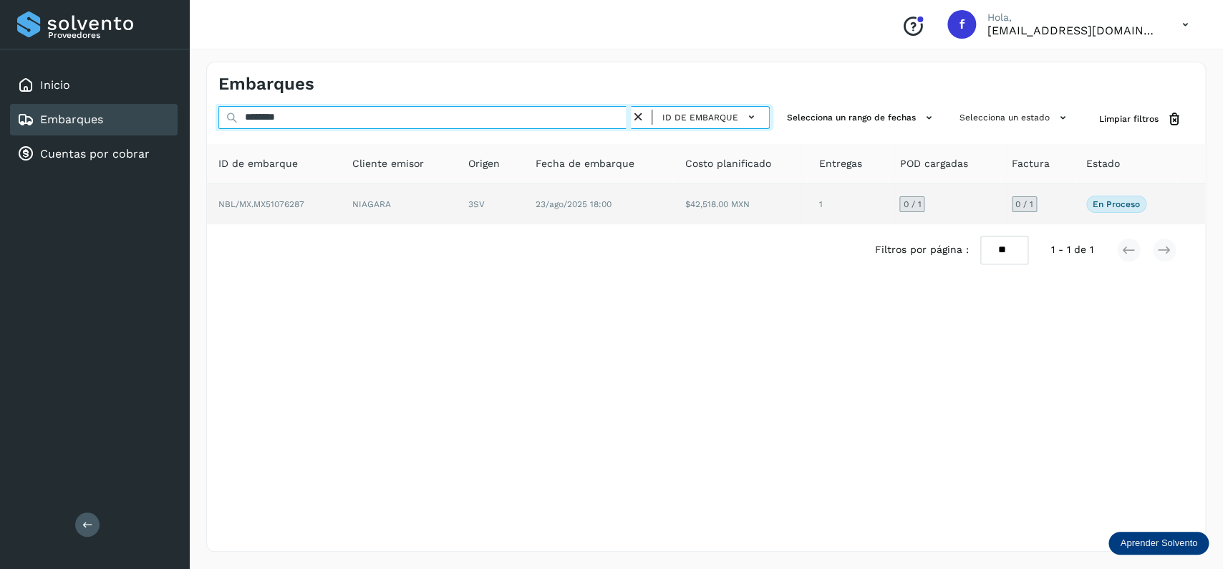
type input "********"
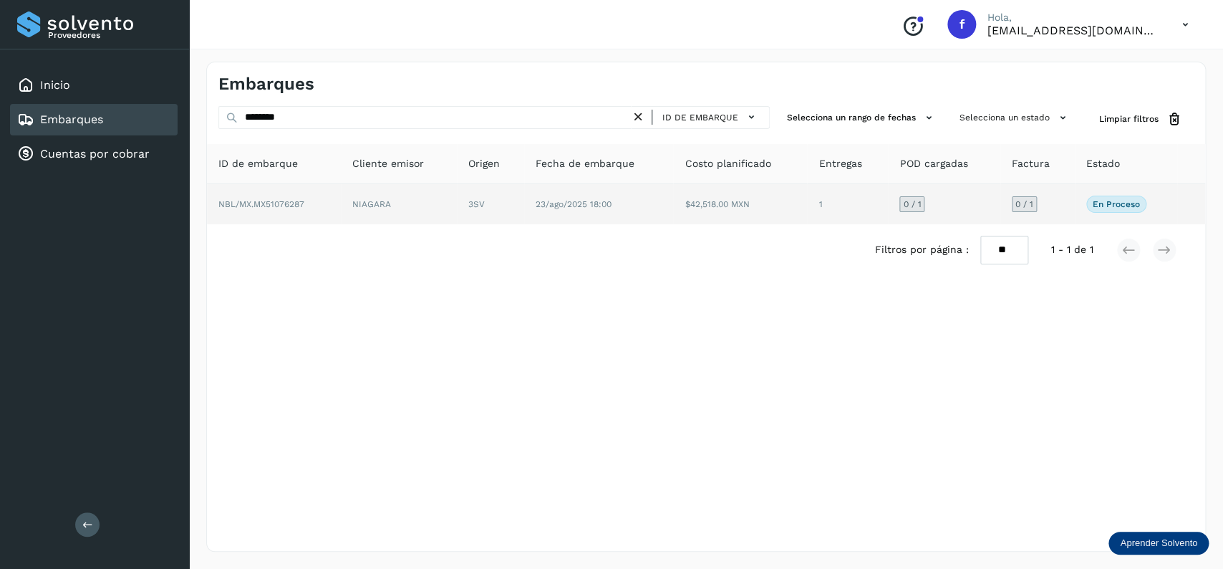
click at [719, 196] on td "$42,518.00 MXN" at bounding box center [740, 204] width 134 height 40
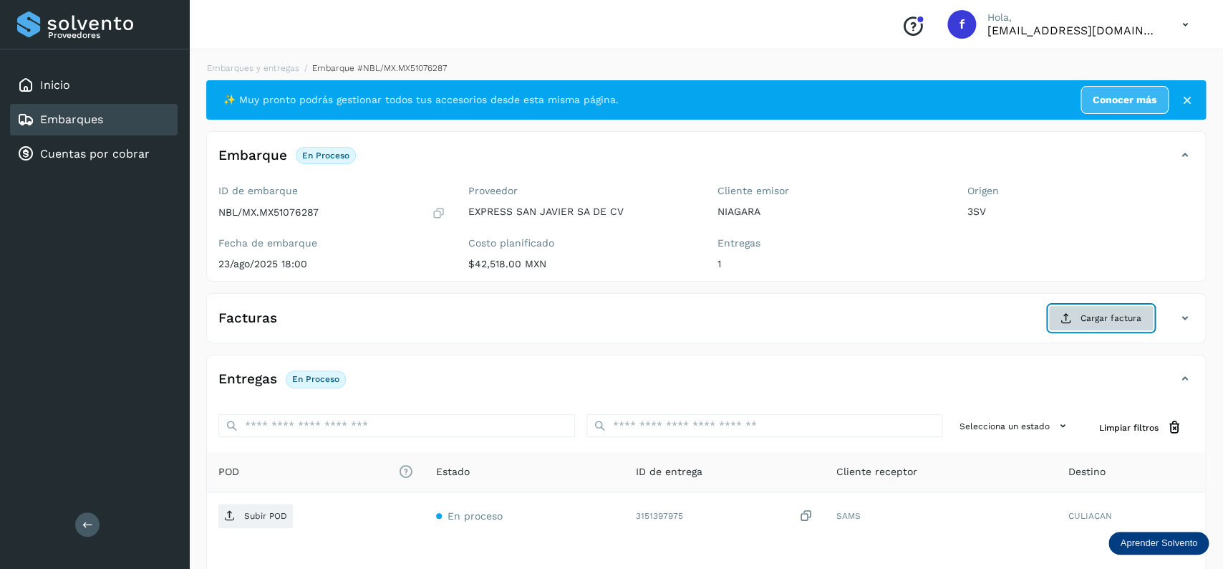
click at [1066, 324] on icon at bounding box center [1066, 317] width 11 height 11
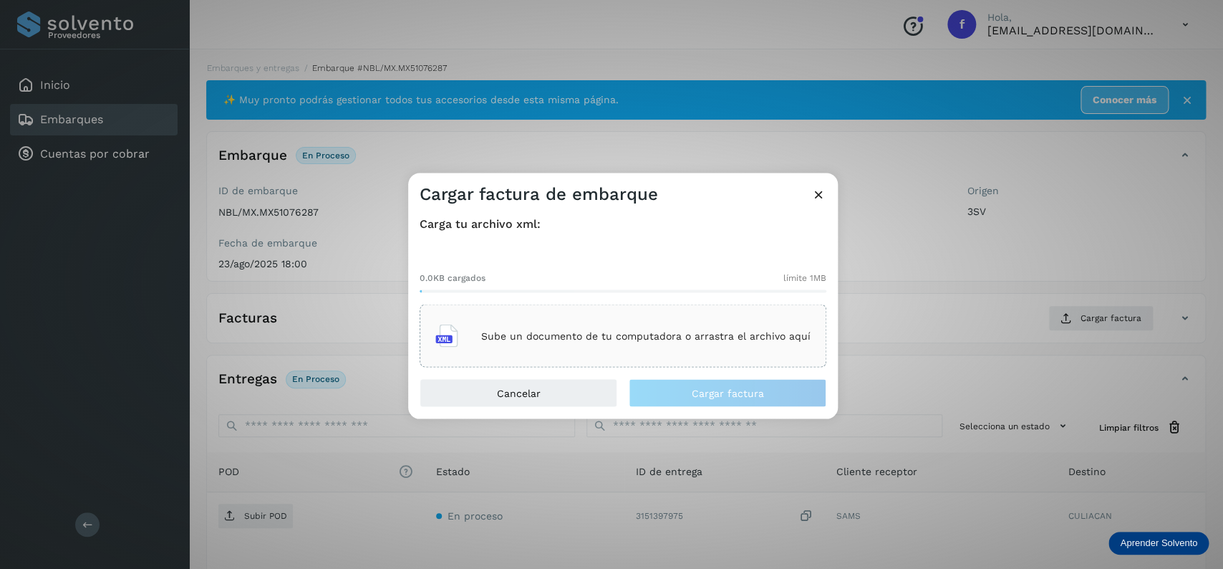
click at [762, 322] on div "Sube un documento de tu computadora o arrastra el archivo aquí" at bounding box center [622, 336] width 375 height 39
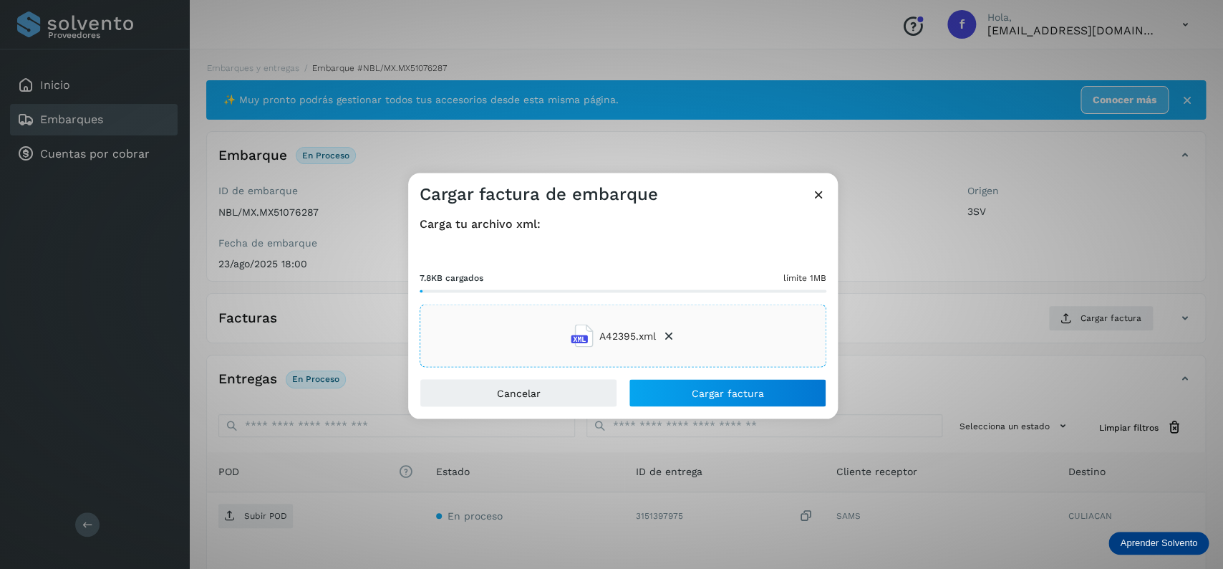
click at [758, 423] on div "Cargar factura de embarque Carga tu archivo xml: 7.8KB cargados límite 1MB A423…" at bounding box center [611, 284] width 1223 height 569
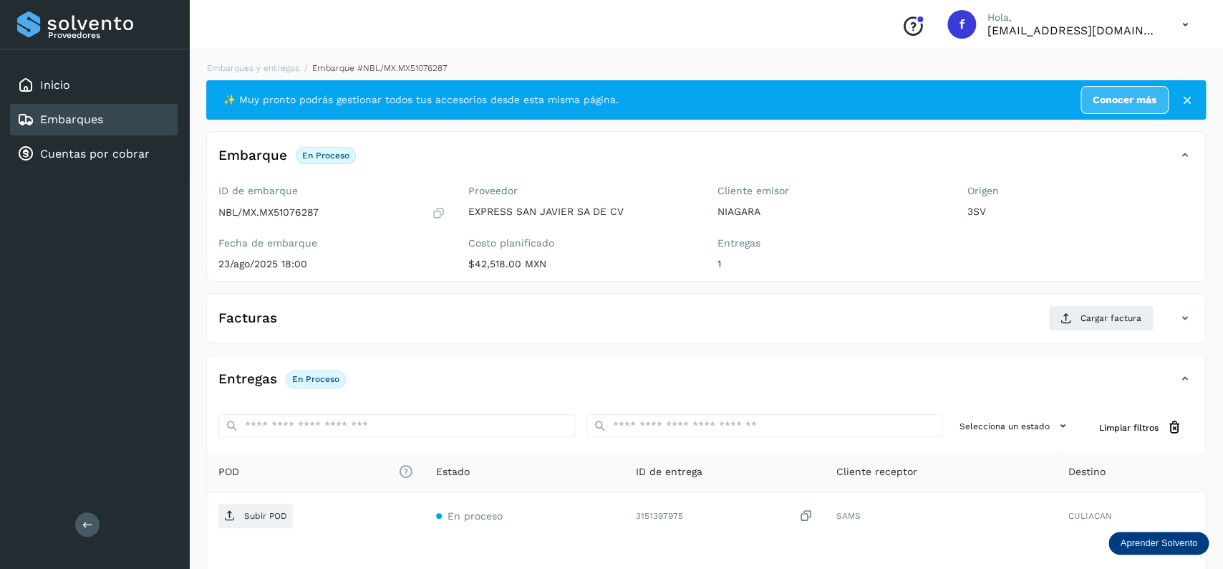
click at [755, 391] on div "Entregas En proceso" at bounding box center [692, 379] width 970 height 24
click at [412, 308] on div "Facturas Cargar factura" at bounding box center [692, 318] width 970 height 26
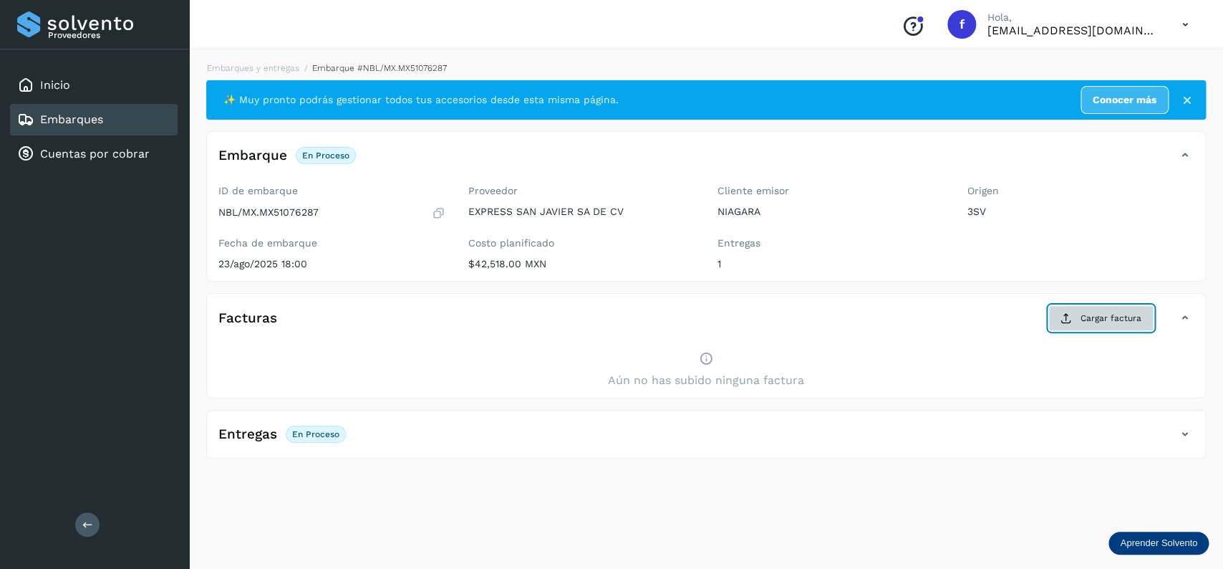
click at [1145, 321] on button "Cargar factura" at bounding box center [1100, 318] width 105 height 26
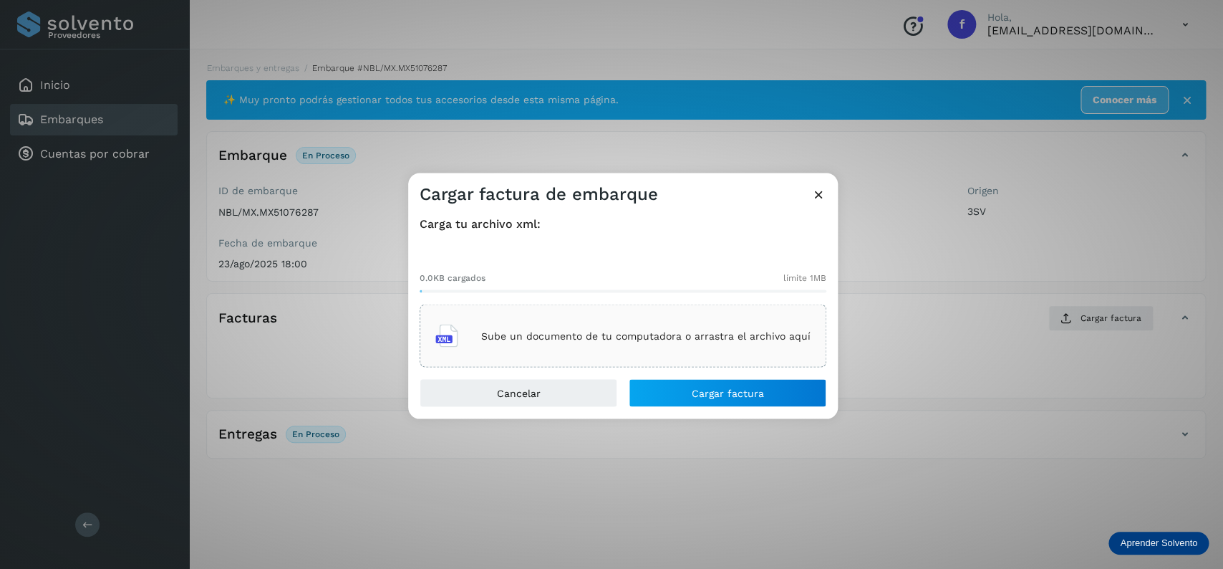
click at [611, 324] on div "Sube un documento de tu computadora o arrastra el archivo aquí" at bounding box center [622, 336] width 375 height 39
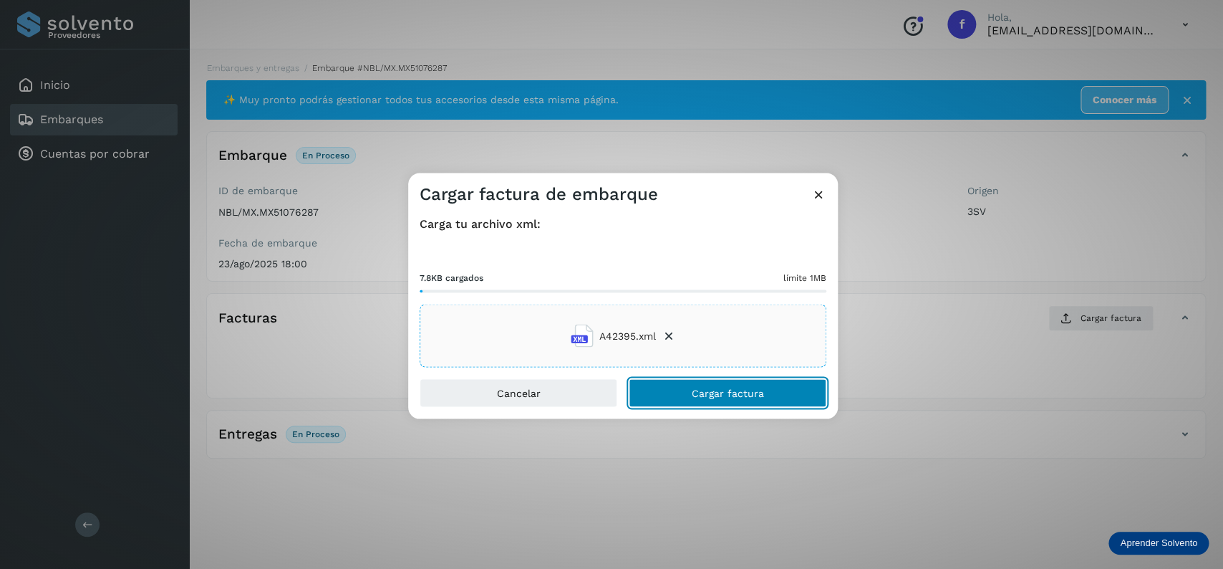
click at [676, 391] on button "Cargar factura" at bounding box center [728, 393] width 198 height 29
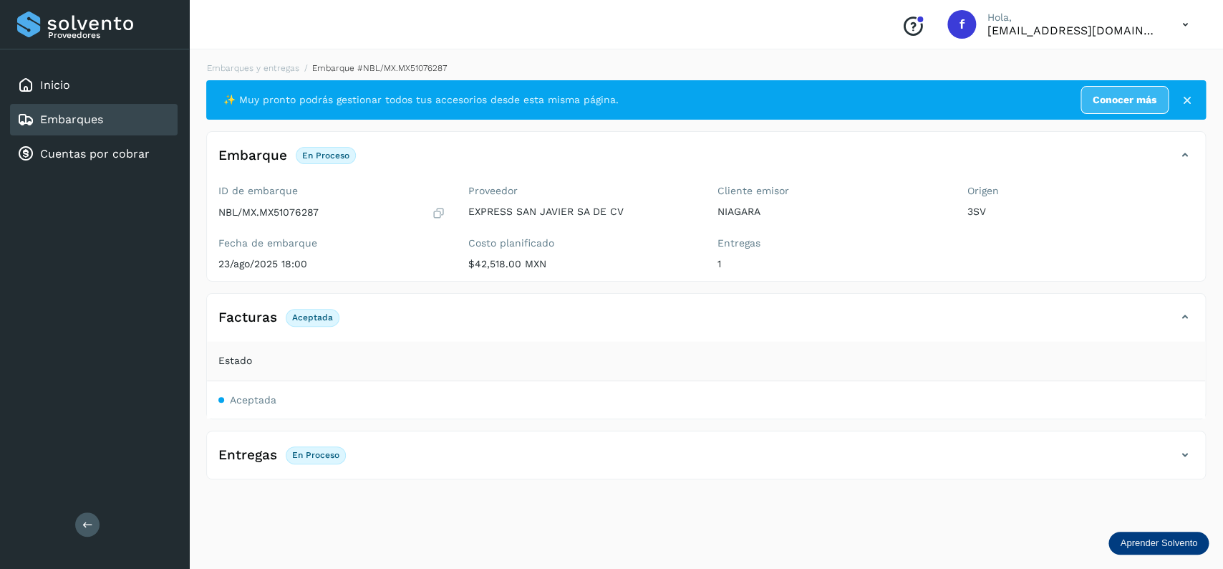
click at [443, 467] on div "Entregas En proceso" at bounding box center [692, 455] width 970 height 24
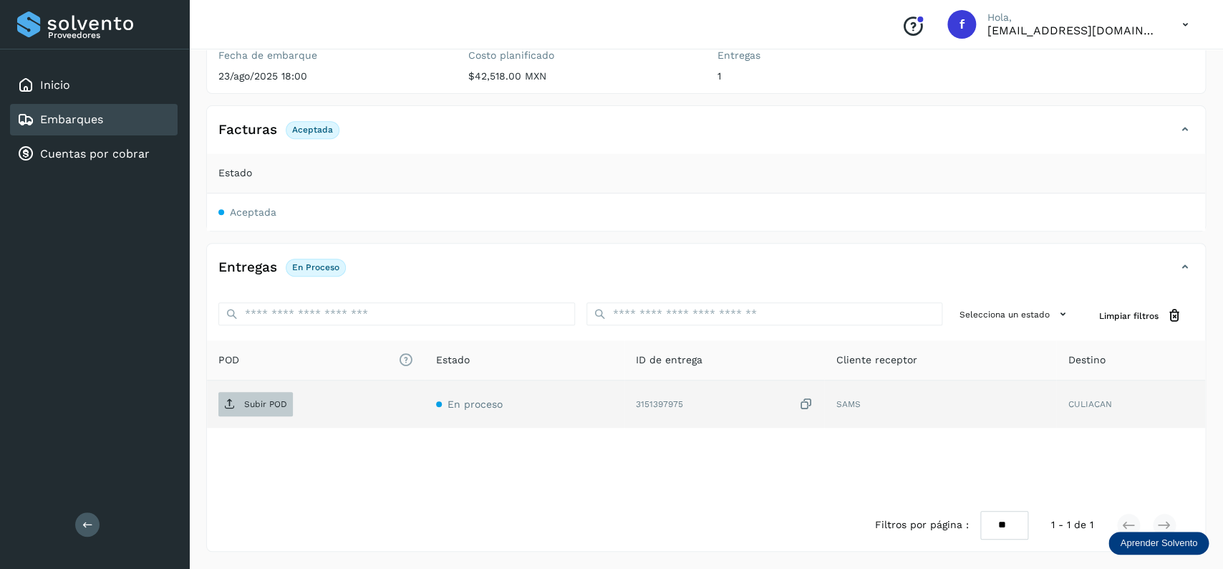
click at [244, 400] on p "Subir POD" at bounding box center [265, 404] width 43 height 10
click at [157, 120] on div "Embarques" at bounding box center [94, 120] width 168 height 32
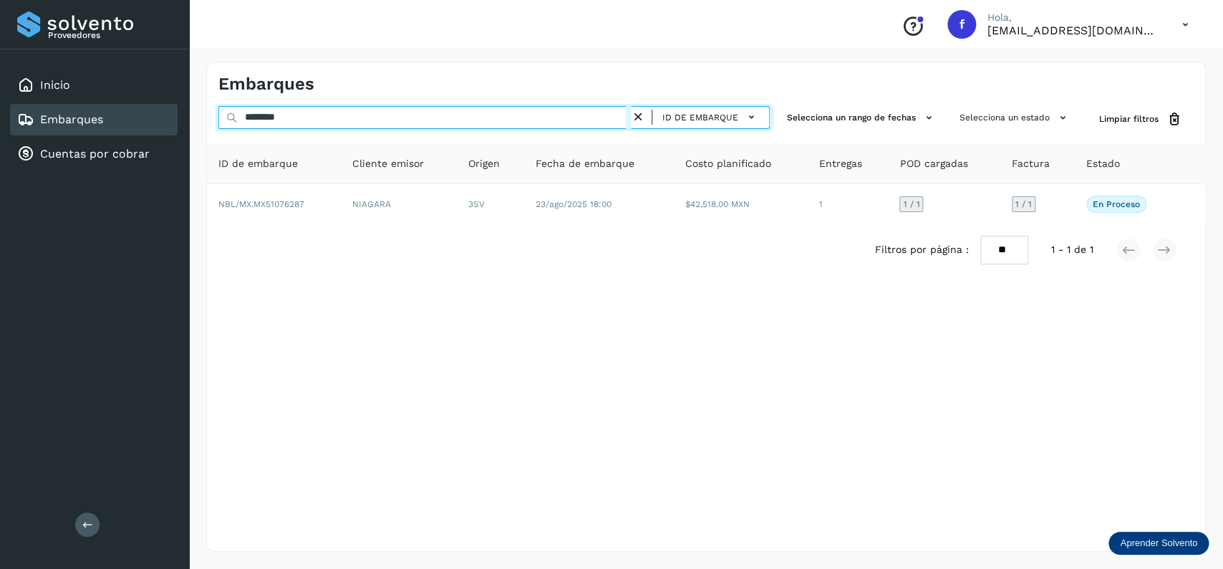
drag, startPoint x: 340, startPoint y: 122, endPoint x: 186, endPoint y: 120, distance: 154.0
click at [218, 120] on input "********" at bounding box center [424, 117] width 412 height 23
type input "********"
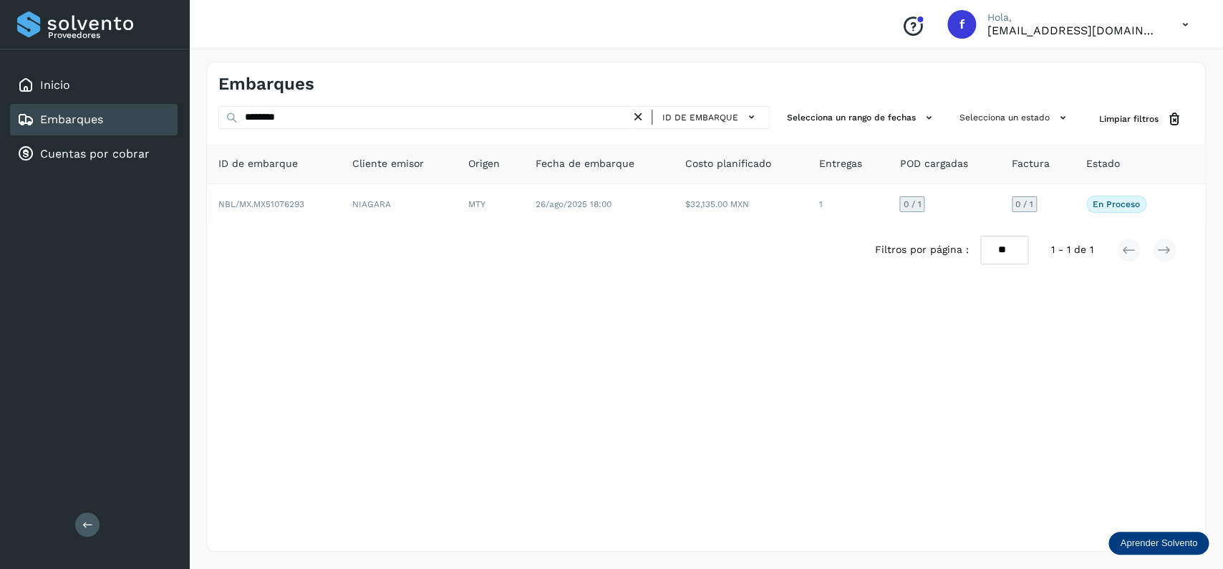
click at [441, 232] on div "Filtros por página : ** ** ** 1 - 1 de 1" at bounding box center [706, 250] width 998 height 52
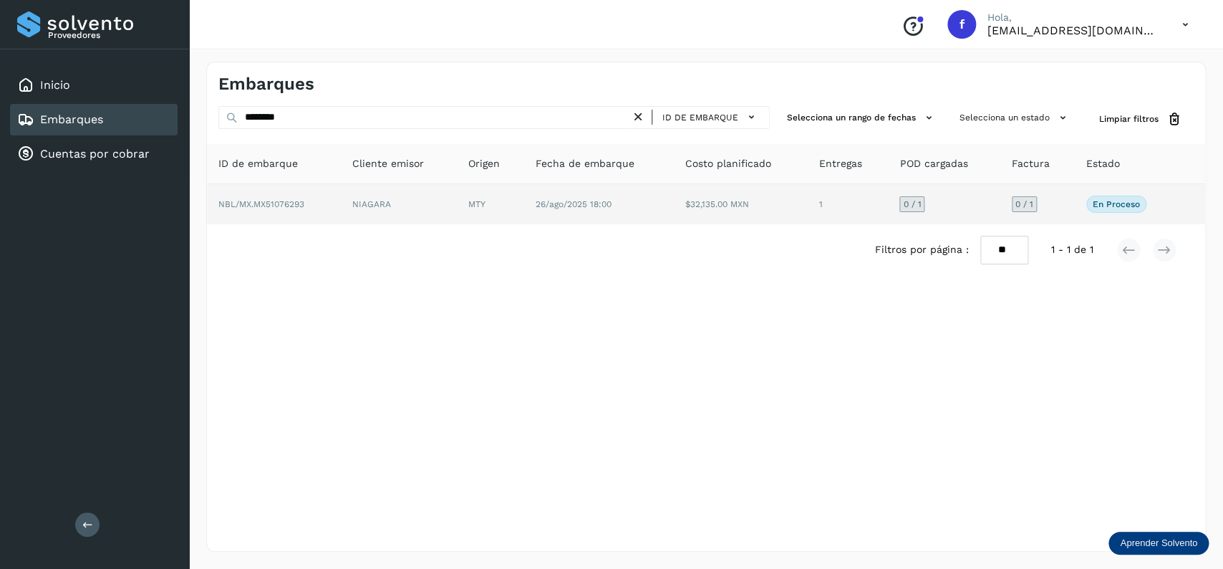
click at [454, 214] on td "NIAGARA" at bounding box center [399, 204] width 116 height 40
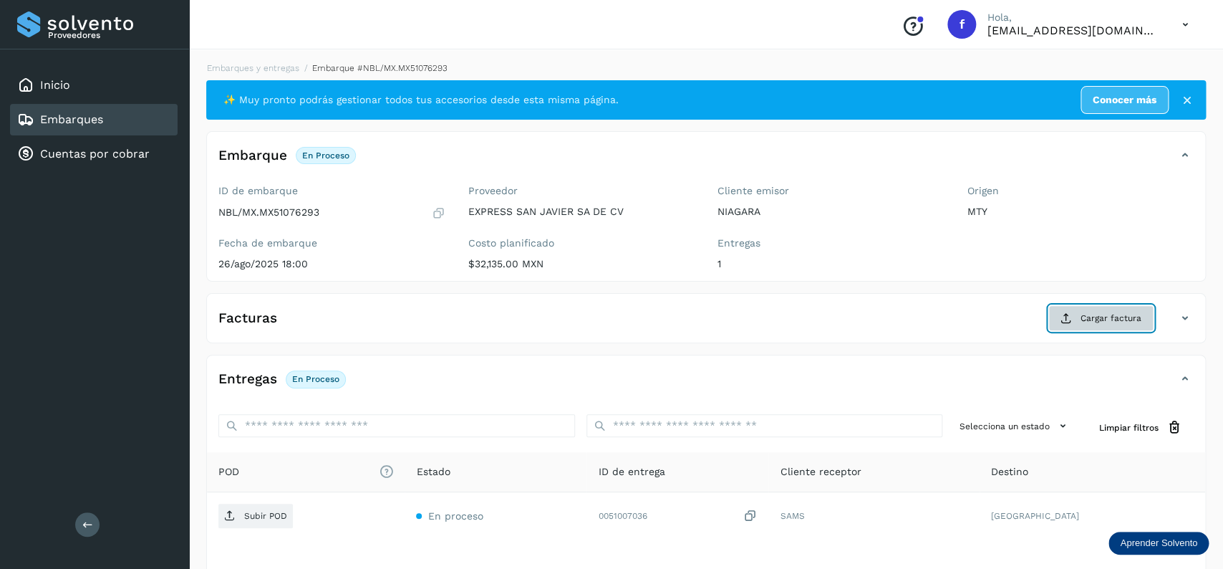
click at [1066, 317] on icon at bounding box center [1066, 317] width 11 height 11
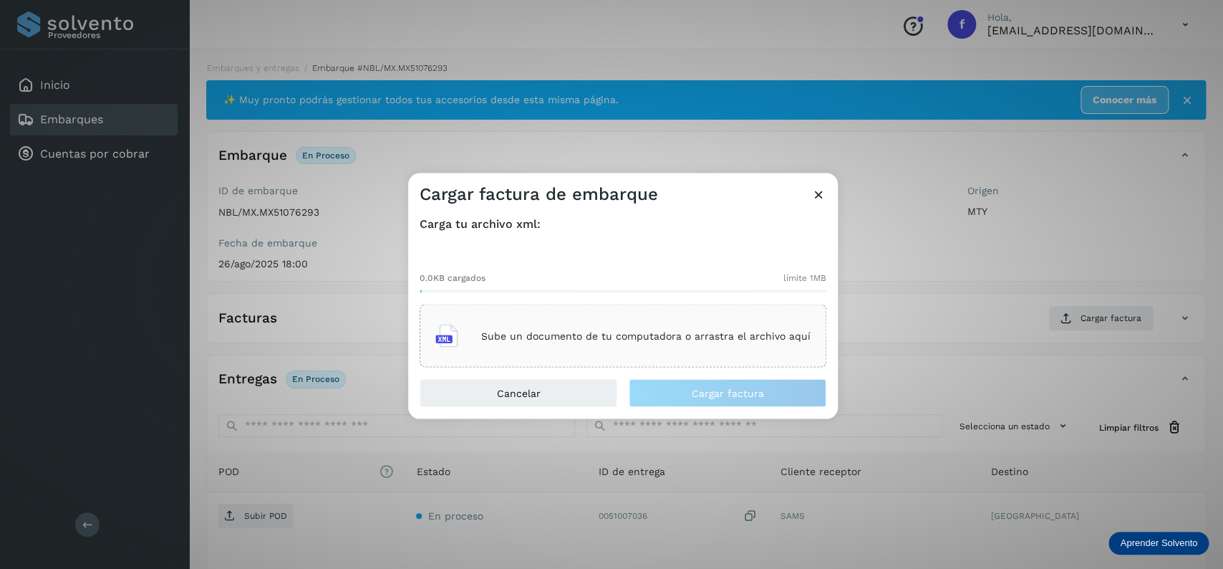
click at [594, 333] on p "Sube un documento de tu computadora o arrastra el archivo aquí" at bounding box center [645, 335] width 329 height 12
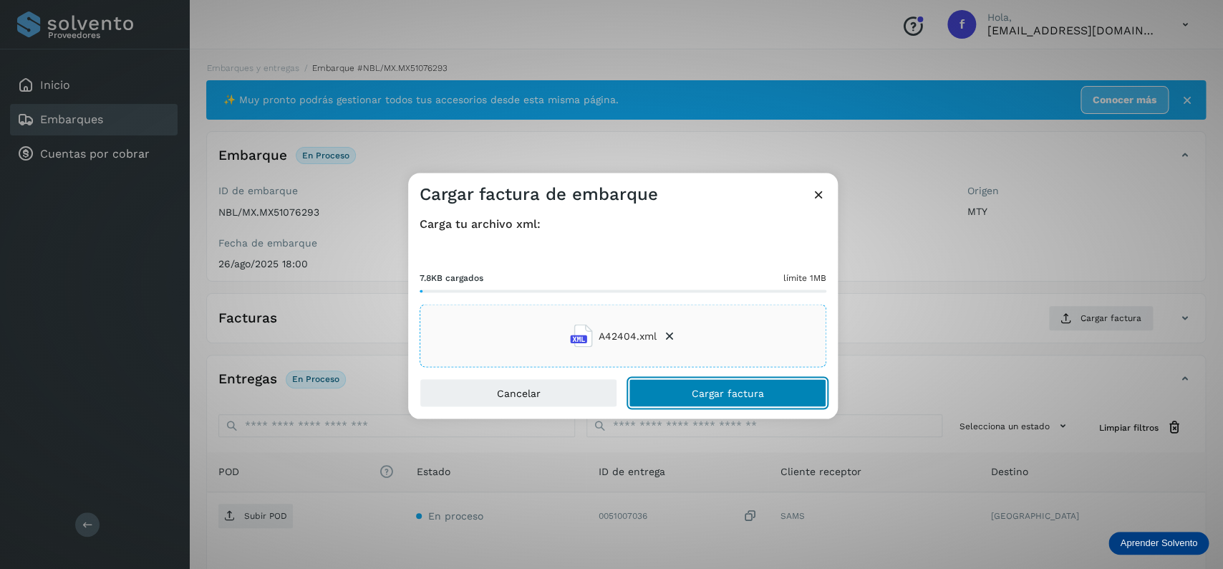
click at [736, 404] on button "Cargar factura" at bounding box center [728, 393] width 198 height 29
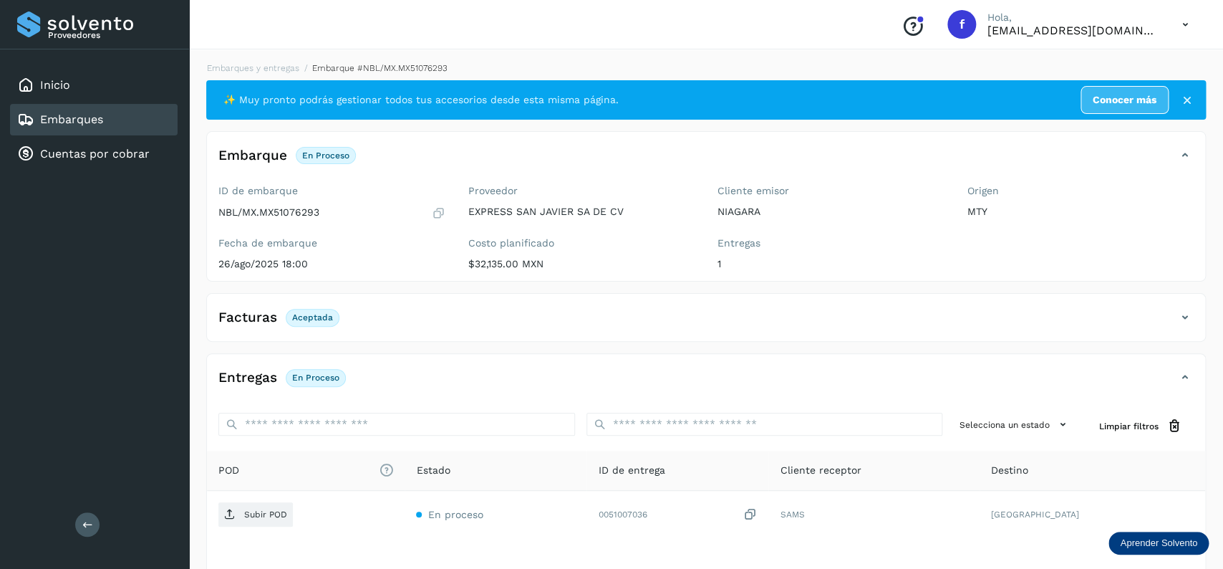
scroll to position [112, 0]
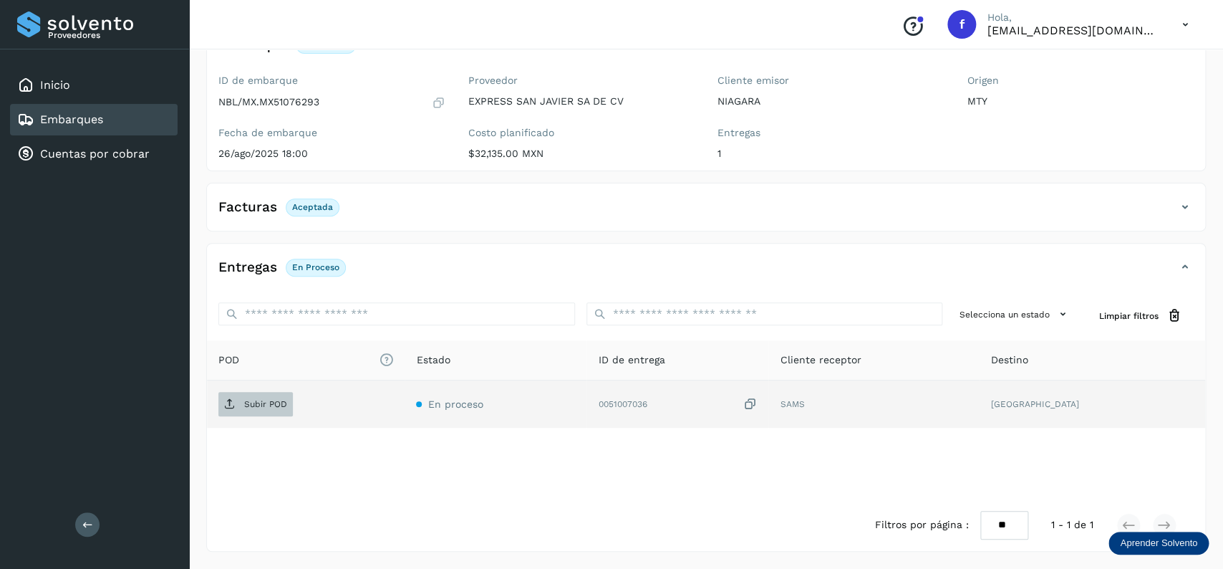
click at [256, 407] on p "Subir POD" at bounding box center [265, 404] width 43 height 10
click at [125, 124] on div "Embarques" at bounding box center [94, 120] width 168 height 32
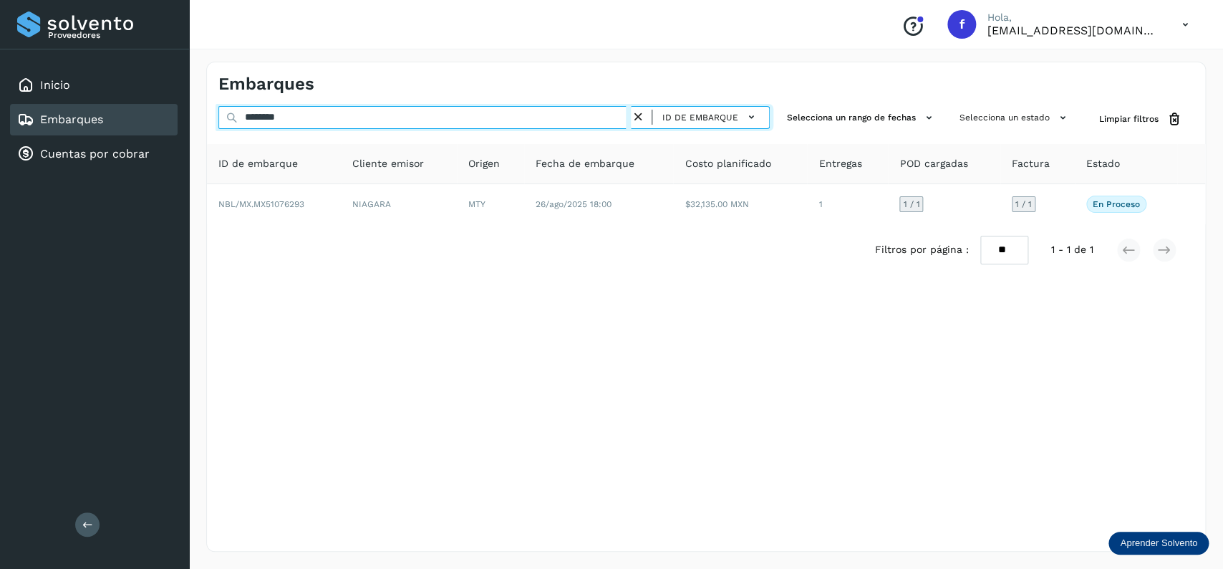
drag, startPoint x: 346, startPoint y: 121, endPoint x: 201, endPoint y: 122, distance: 145.4
click at [218, 122] on input "********" at bounding box center [424, 117] width 412 height 23
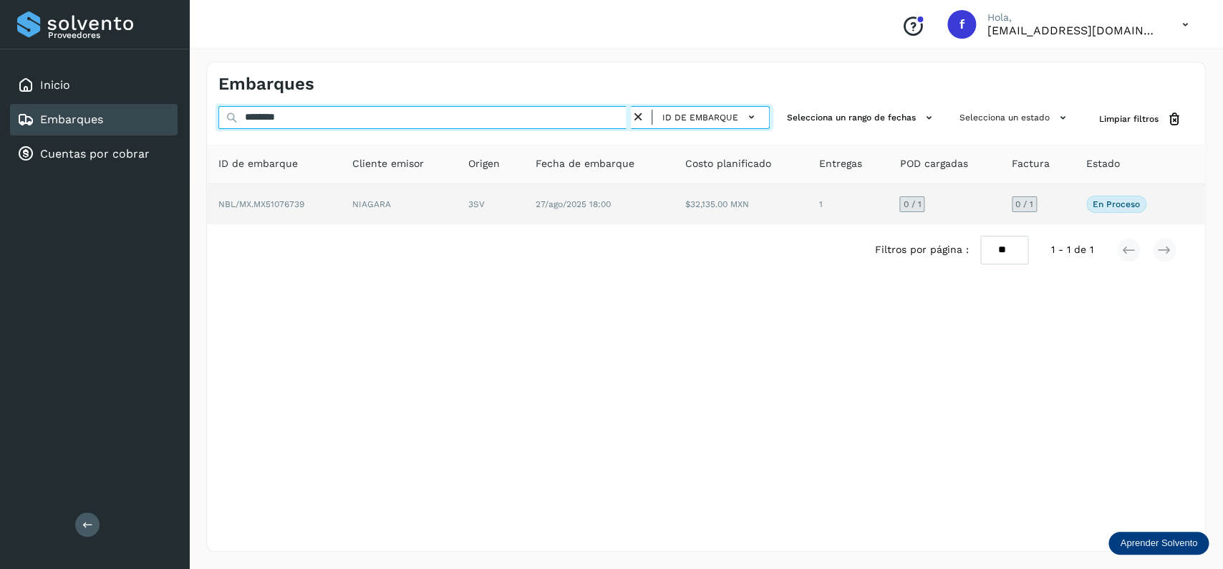
type input "********"
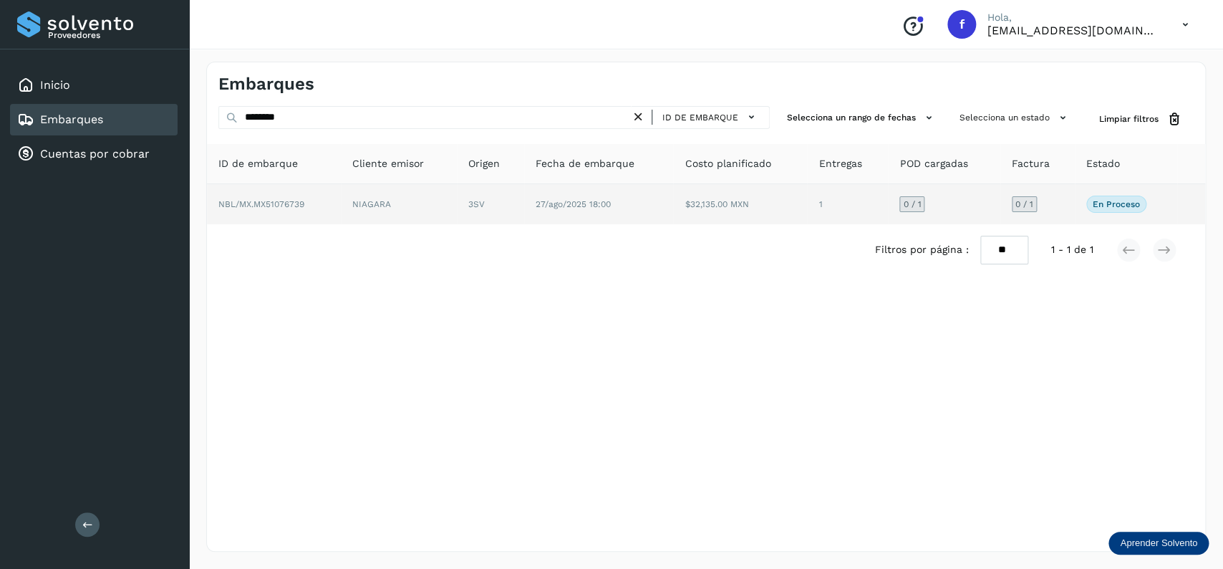
click at [633, 213] on td "27/ago/2025 18:00" at bounding box center [599, 204] width 150 height 40
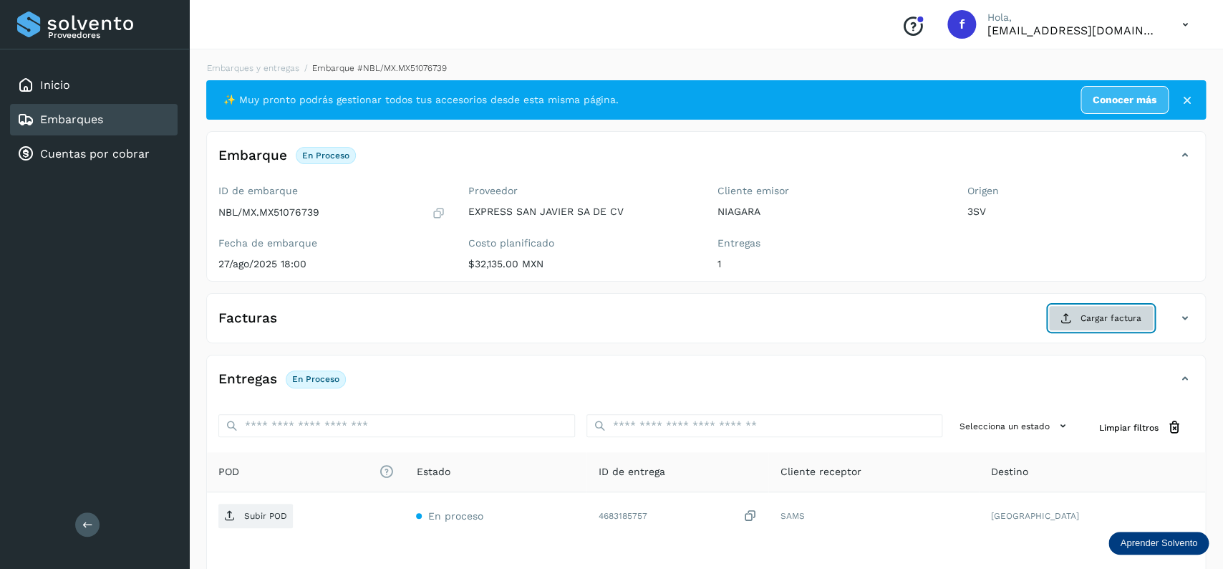
click at [1104, 321] on span "Cargar factura" at bounding box center [1111, 318] width 61 height 13
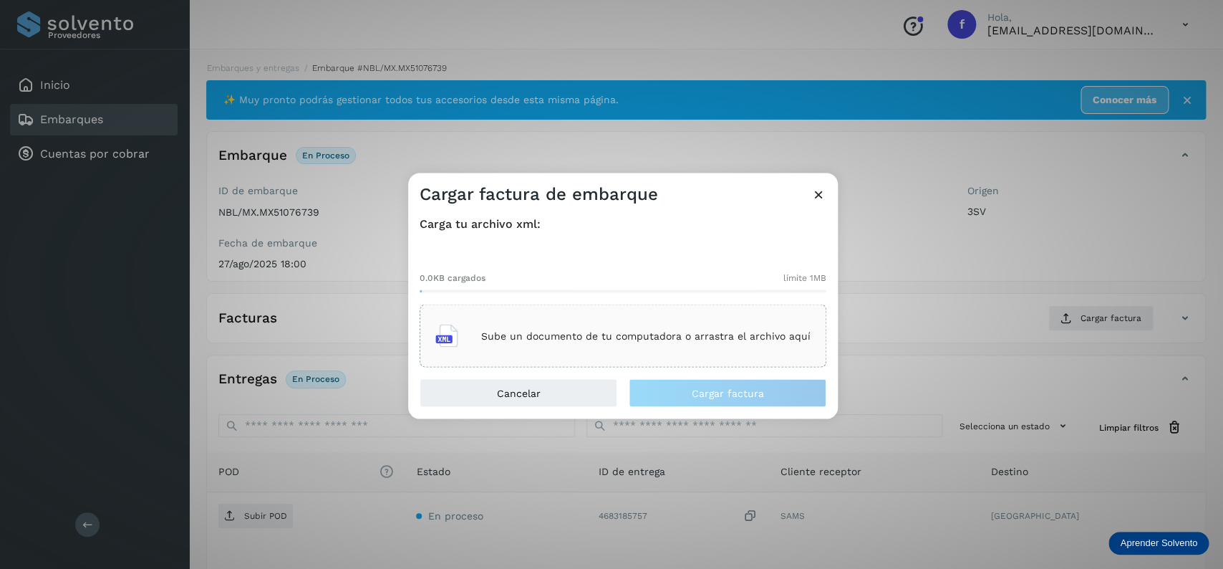
click at [649, 321] on div "Sube un documento de tu computadora o arrastra el archivo aquí" at bounding box center [622, 336] width 375 height 39
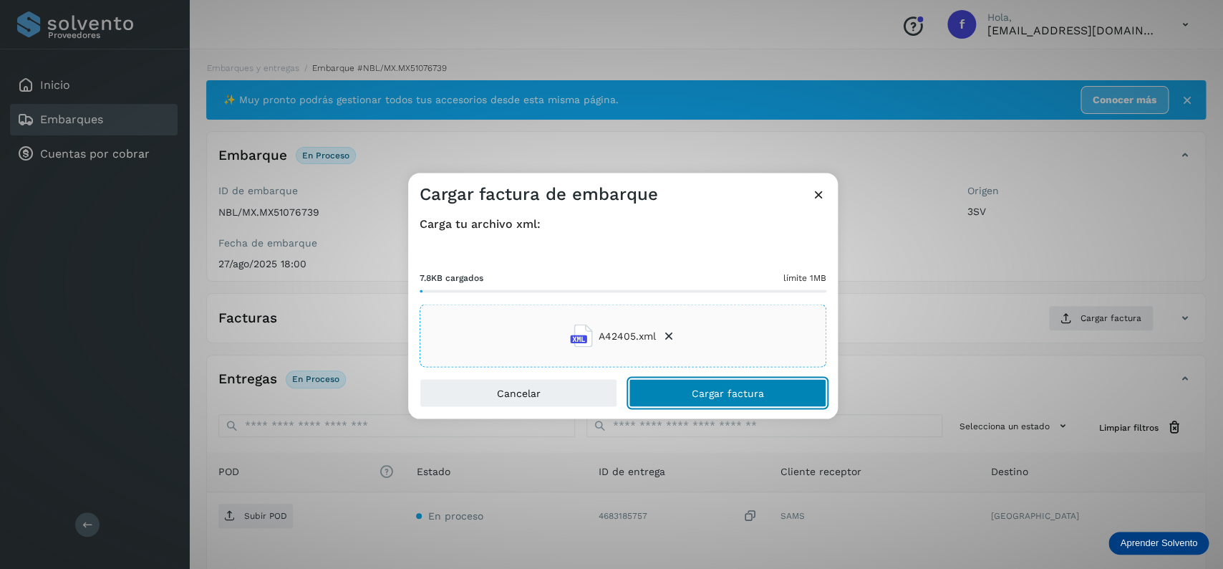
click at [753, 380] on button "Cargar factura" at bounding box center [728, 393] width 198 height 29
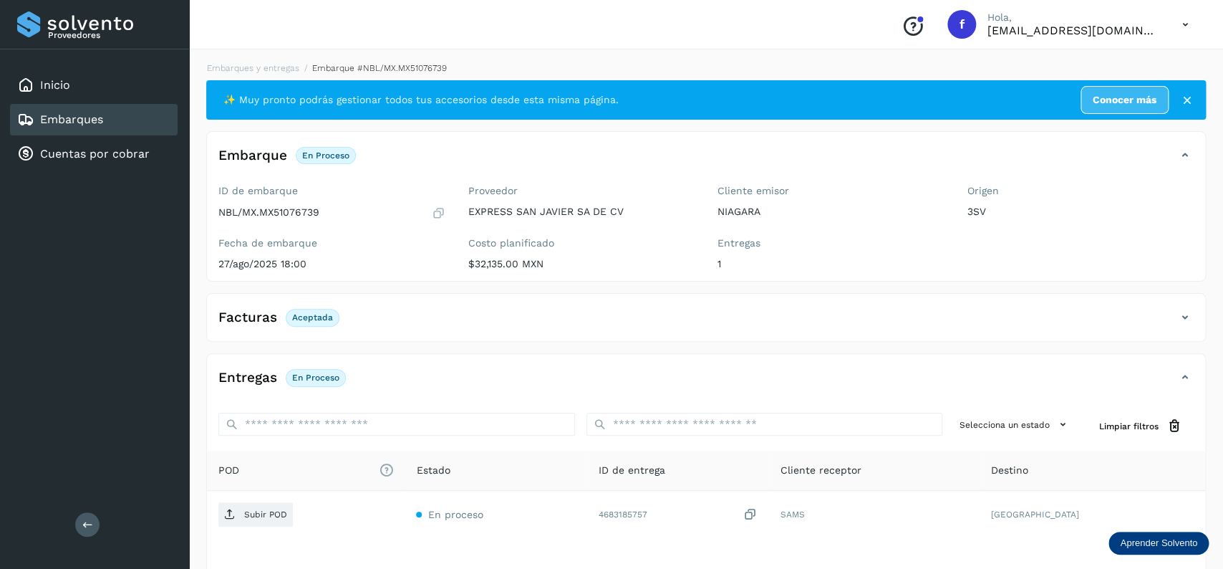
scroll to position [112, 0]
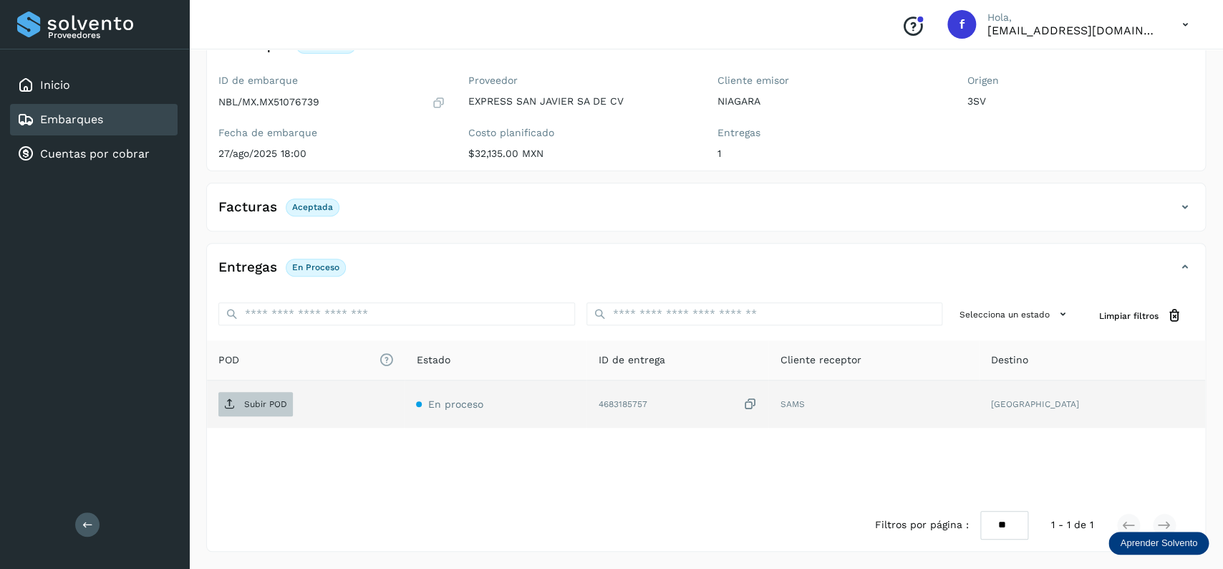
click at [276, 400] on p "Subir POD" at bounding box center [265, 404] width 43 height 10
click at [150, 122] on div "Embarques" at bounding box center [94, 120] width 168 height 32
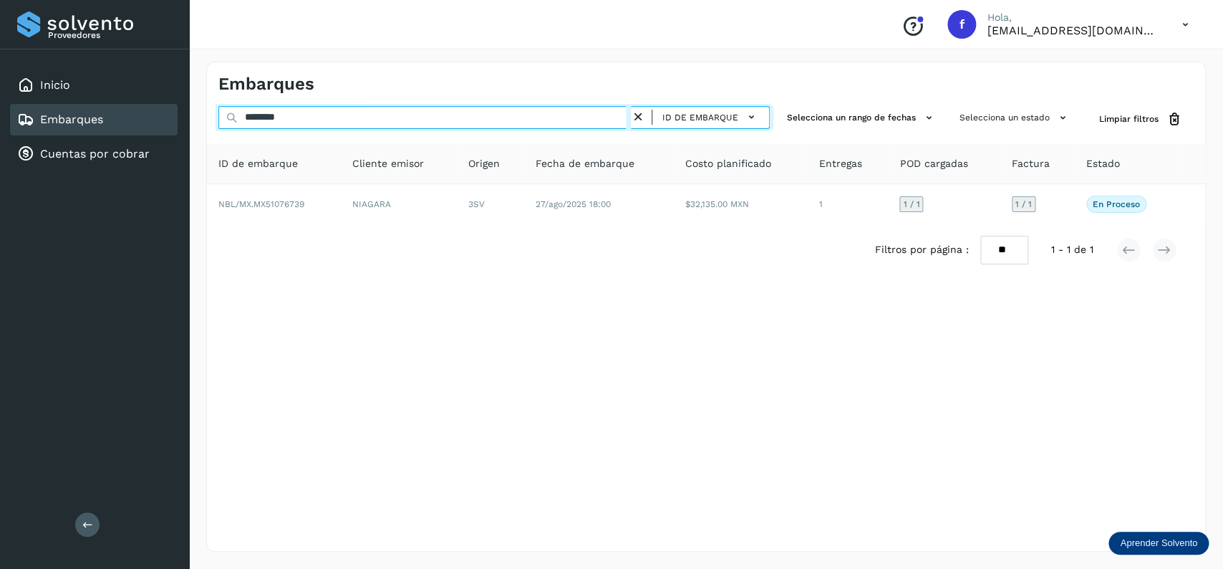
drag, startPoint x: 326, startPoint y: 119, endPoint x: 206, endPoint y: 121, distance: 119.6
click at [218, 121] on input "********" at bounding box center [424, 117] width 412 height 23
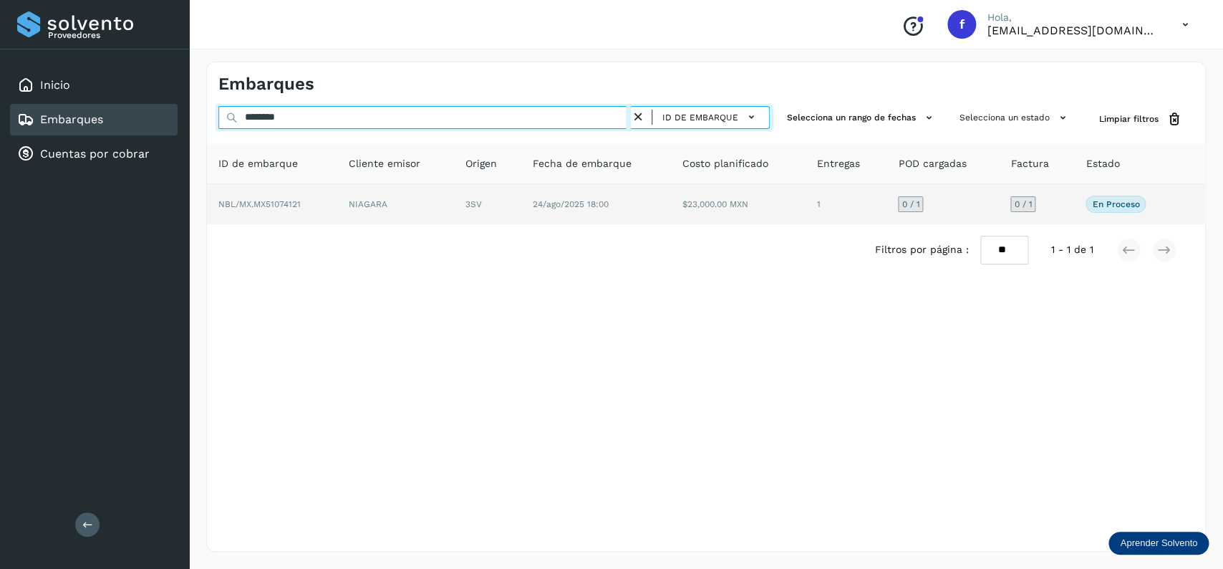
type input "********"
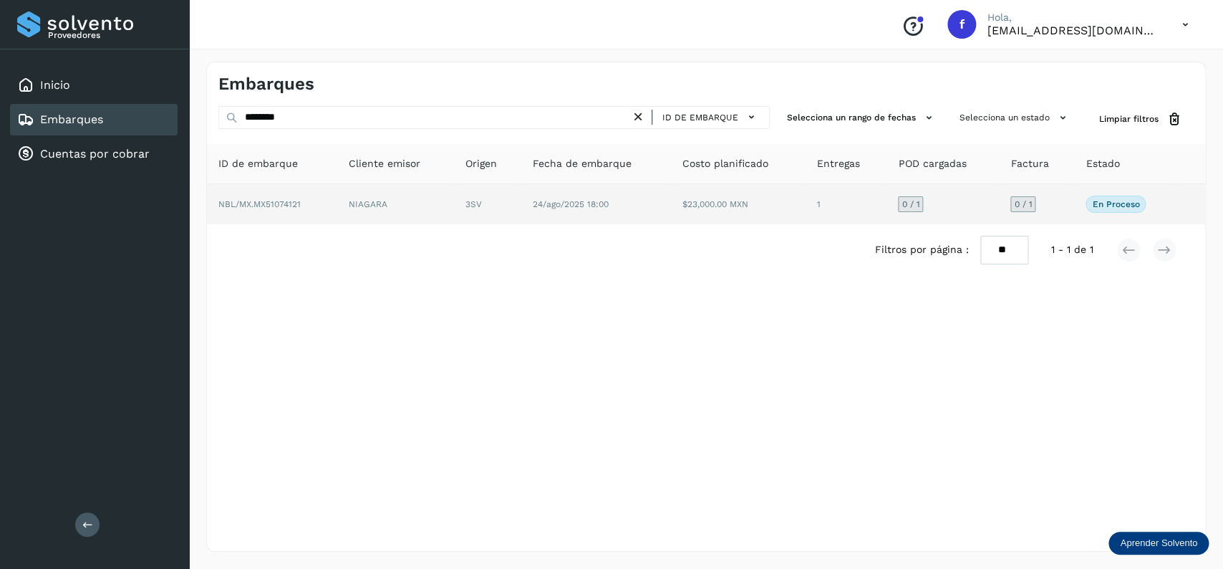
click at [702, 216] on td "$23,000.00 MXN" at bounding box center [738, 204] width 135 height 40
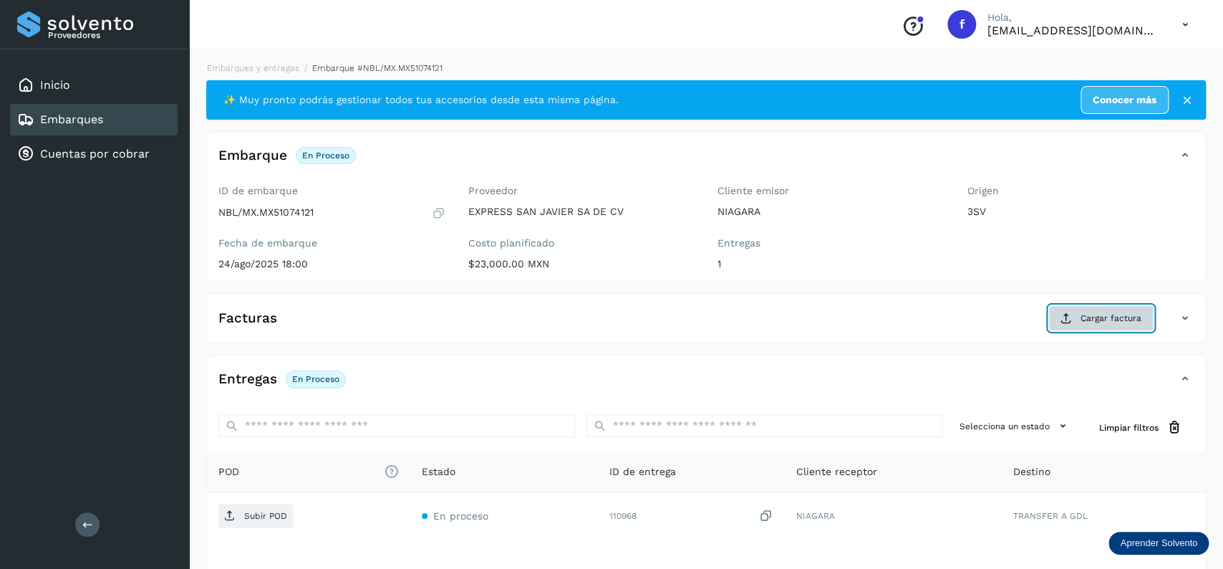
click at [1064, 312] on button "Cargar factura" at bounding box center [1100, 318] width 105 height 26
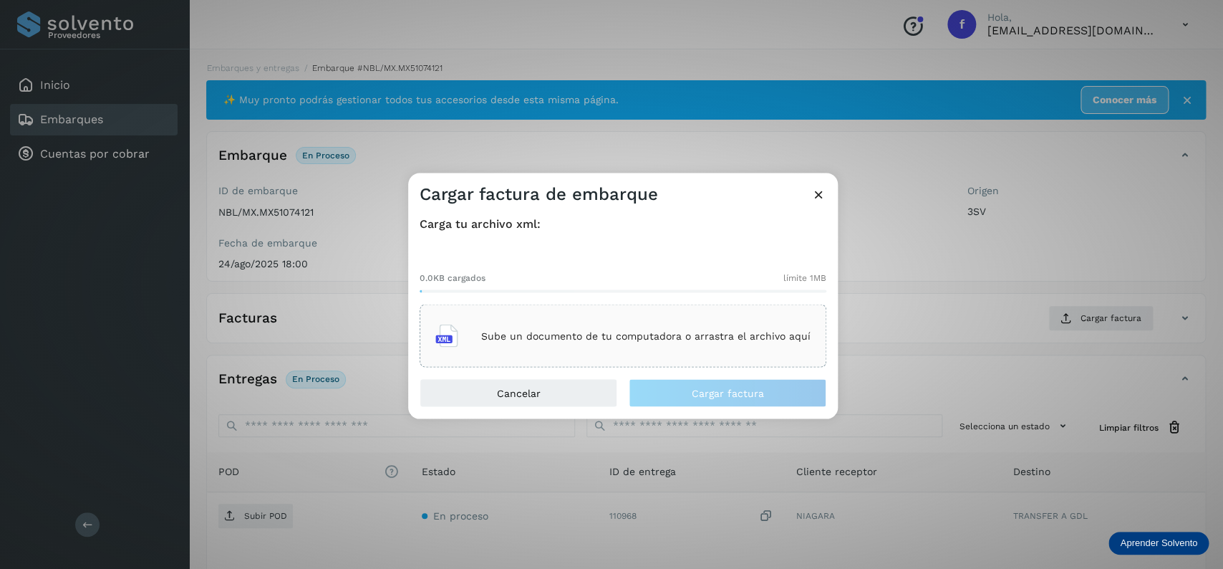
click at [690, 339] on p "Sube un documento de tu computadora o arrastra el archivo aquí" at bounding box center [645, 335] width 329 height 12
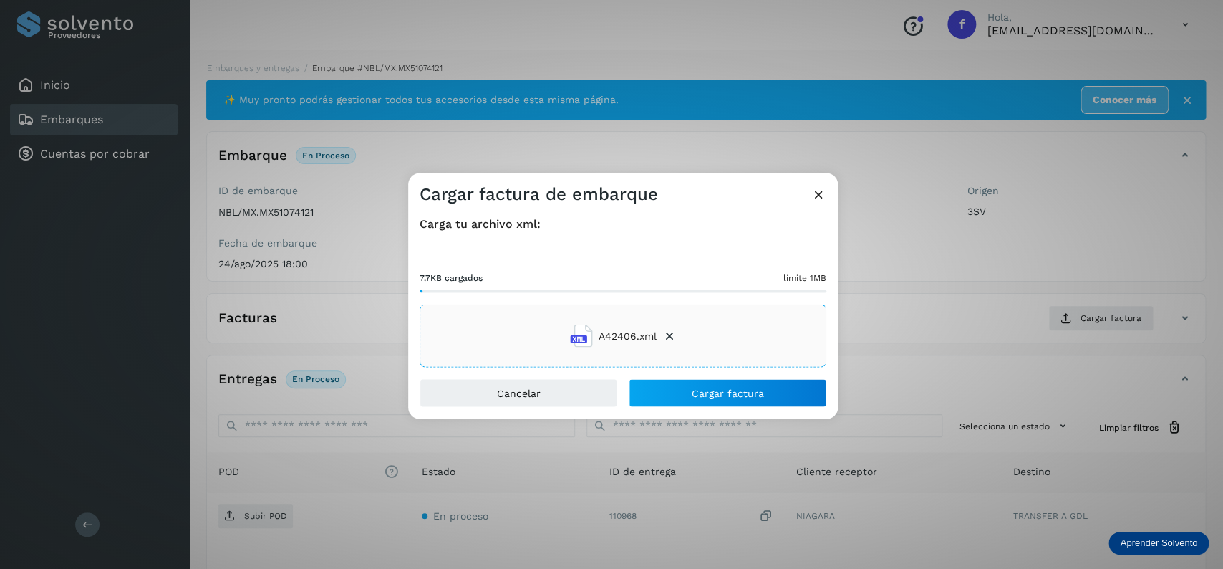
click at [687, 370] on div "Carga tu archivo xml: 7.7KB cargados límite 1MB A42406.xml" at bounding box center [623, 292] width 430 height 173
click at [679, 373] on div "Carga tu archivo xml: 7.7KB cargados límite 1MB A42406.xml" at bounding box center [623, 292] width 430 height 173
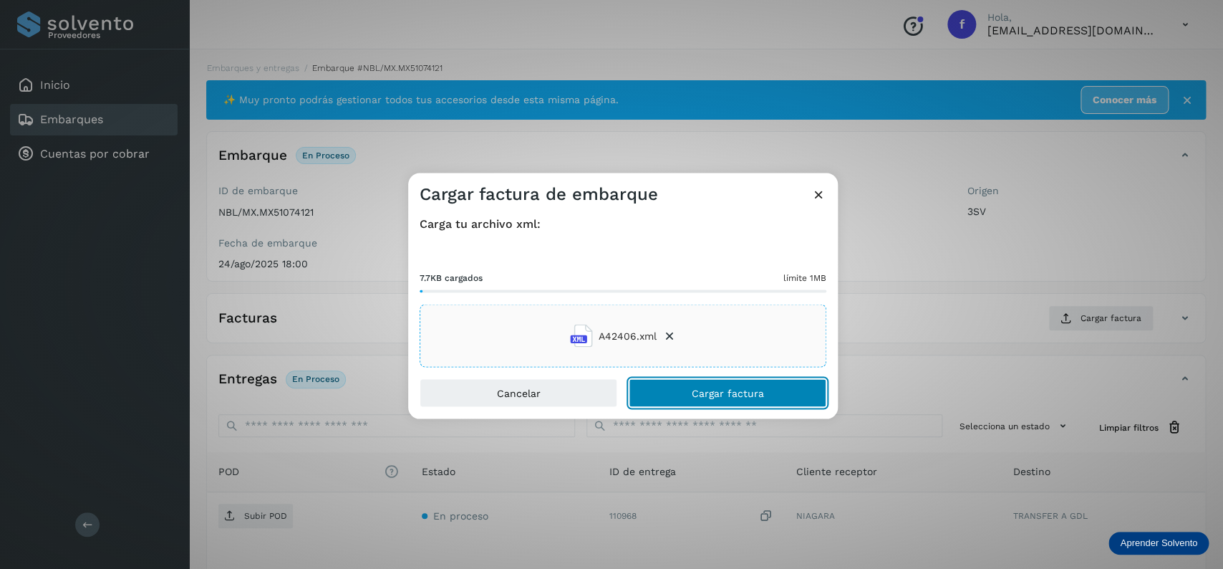
click at [672, 380] on button "Cargar factura" at bounding box center [728, 393] width 198 height 29
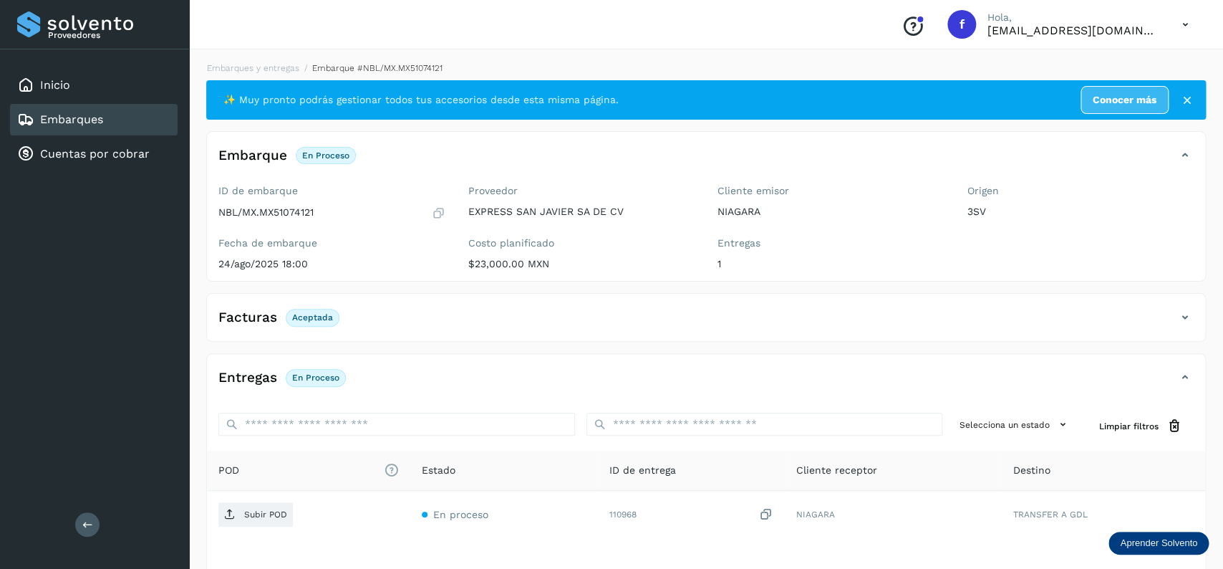
scroll to position [112, 0]
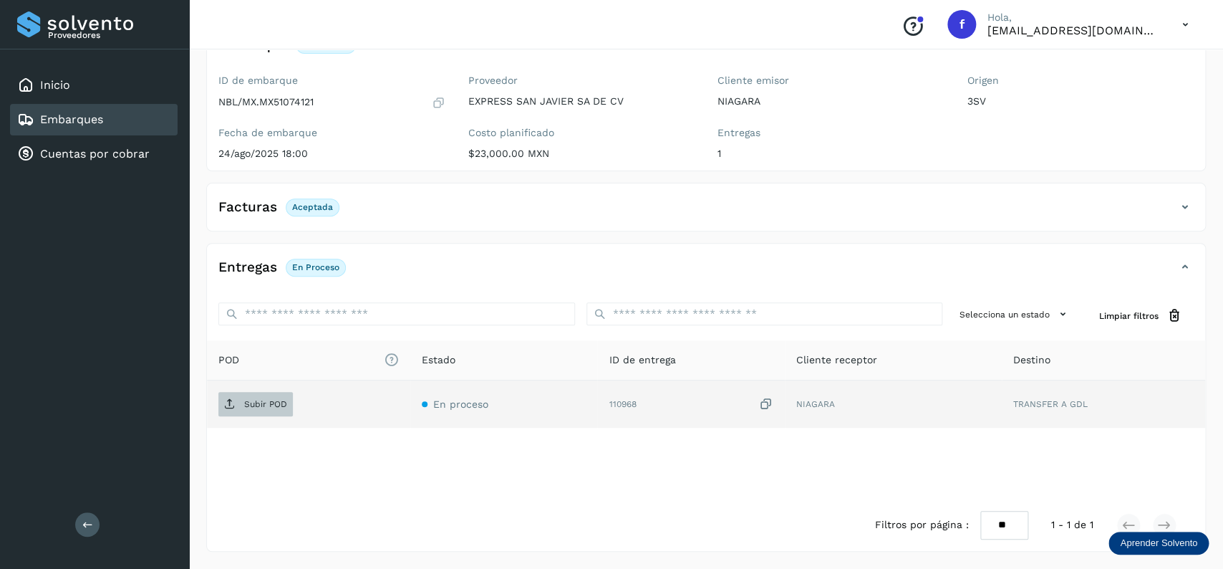
click at [236, 404] on icon at bounding box center [229, 403] width 11 height 11
click at [90, 120] on link "Embarques" at bounding box center [71, 119] width 63 height 14
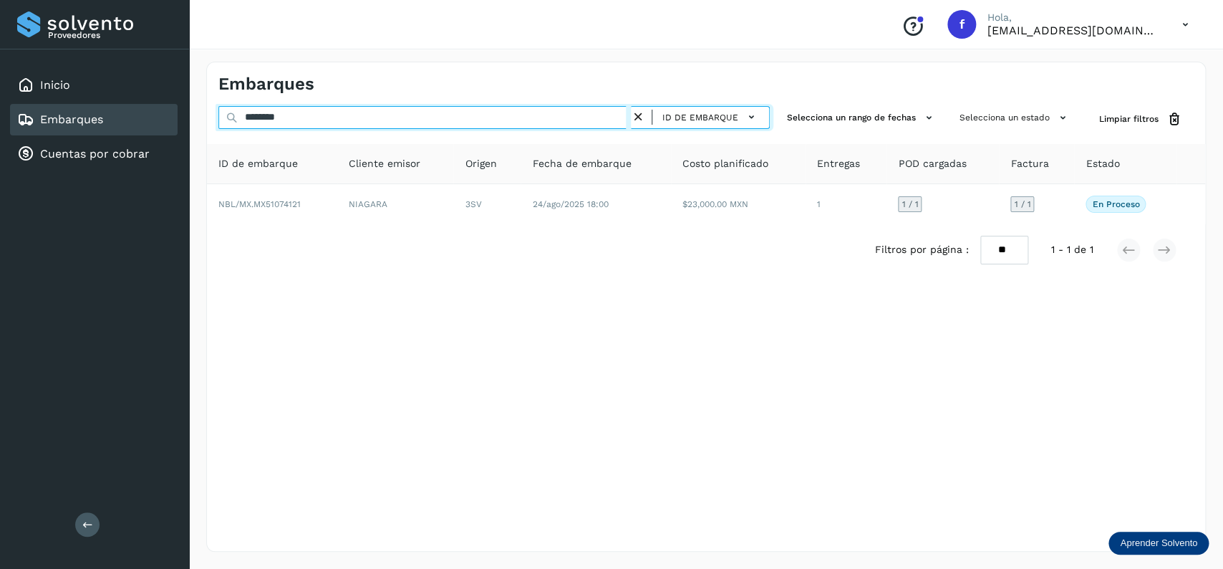
drag, startPoint x: 186, startPoint y: 112, endPoint x: 160, endPoint y: 113, distance: 26.5
click at [218, 113] on input "********" at bounding box center [424, 117] width 412 height 23
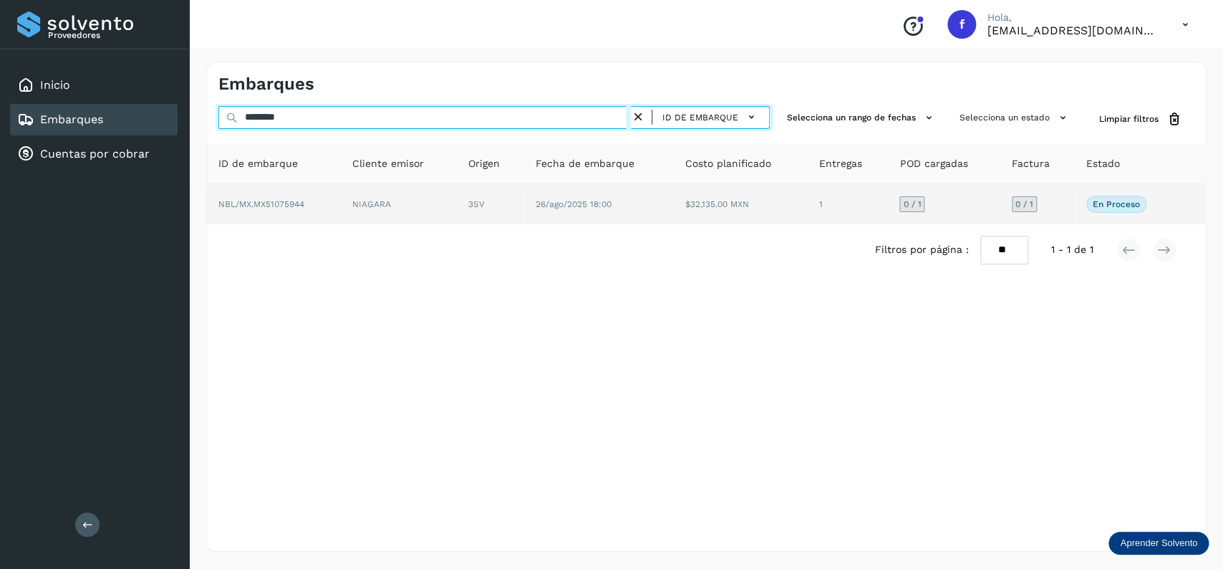
type input "********"
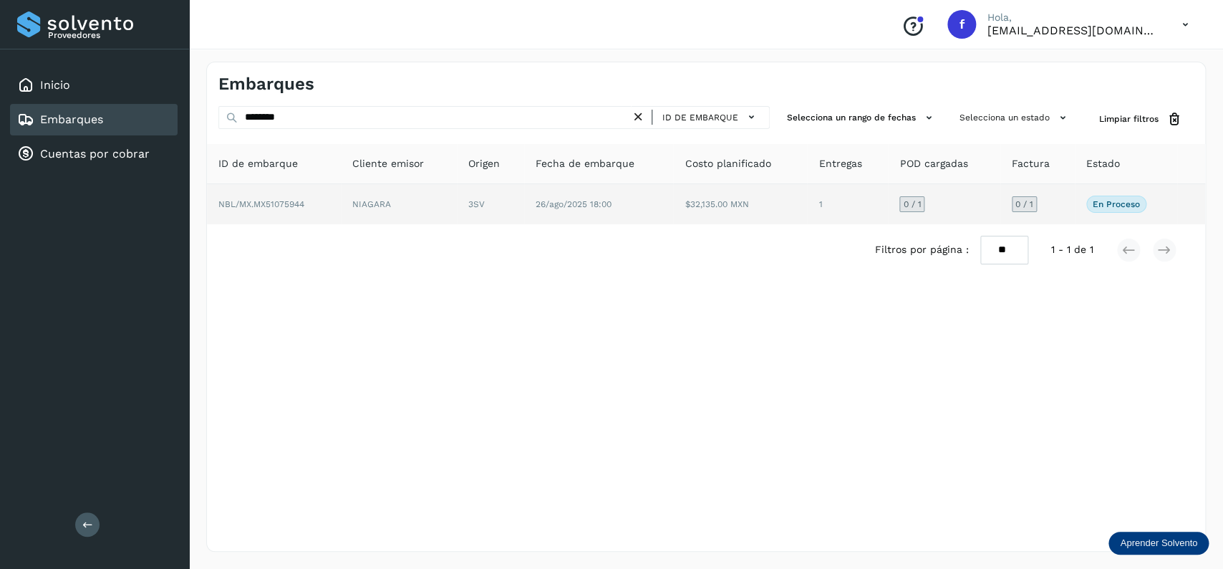
click at [601, 201] on span "26/ago/2025 18:00" at bounding box center [574, 204] width 76 height 10
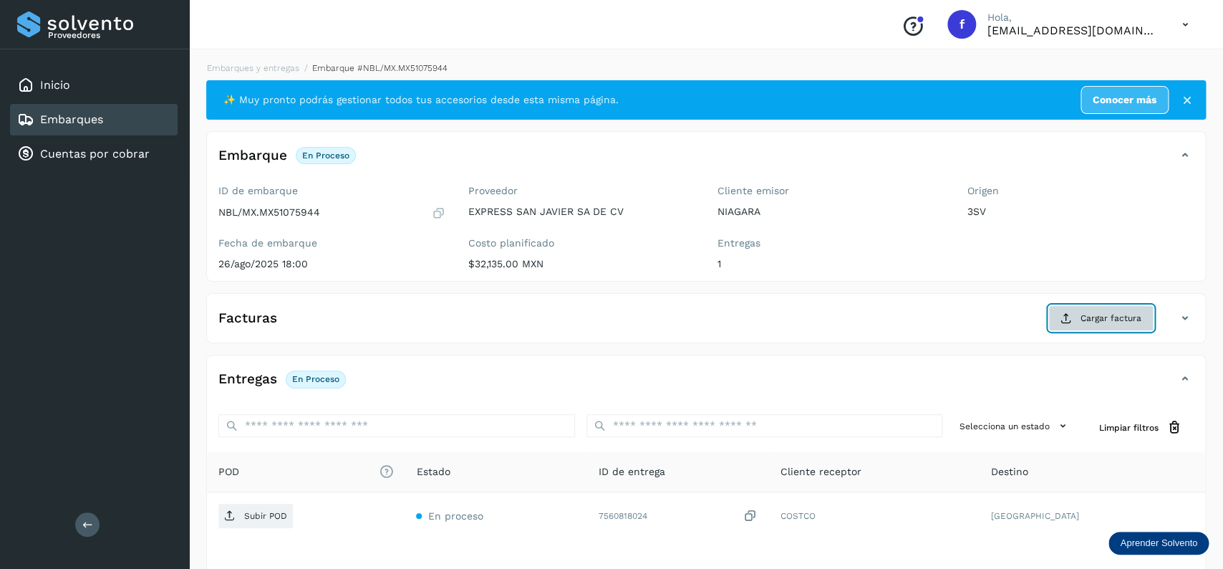
click at [1084, 312] on button "Cargar factura" at bounding box center [1100, 318] width 105 height 26
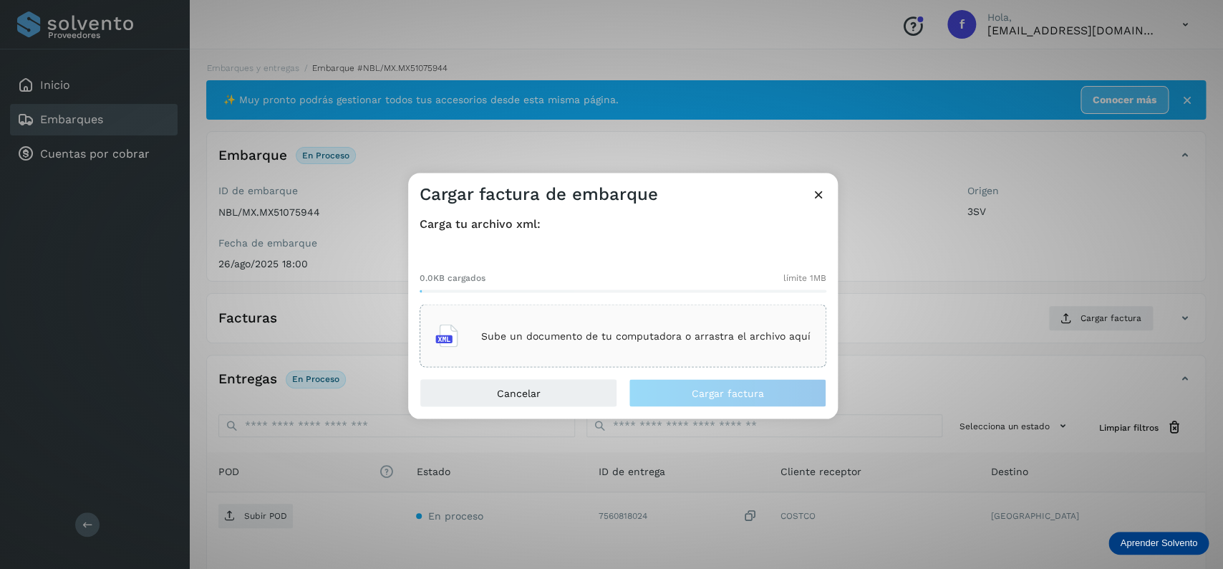
click at [787, 330] on p "Sube un documento de tu computadora o arrastra el archivo aquí" at bounding box center [645, 335] width 329 height 12
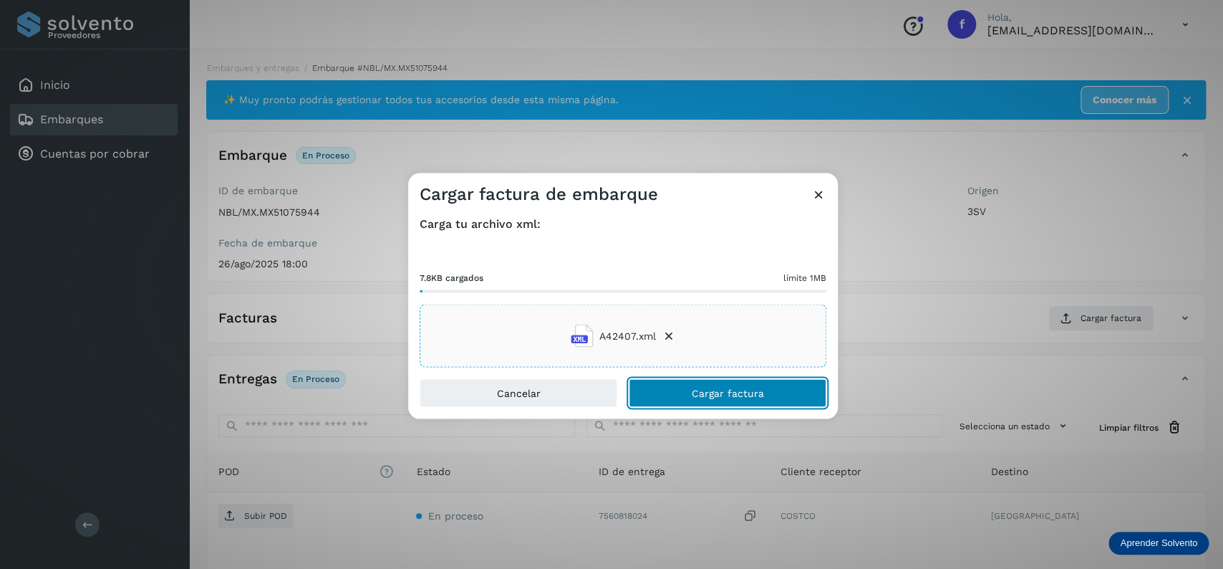
click at [683, 393] on button "Cargar factura" at bounding box center [728, 393] width 198 height 29
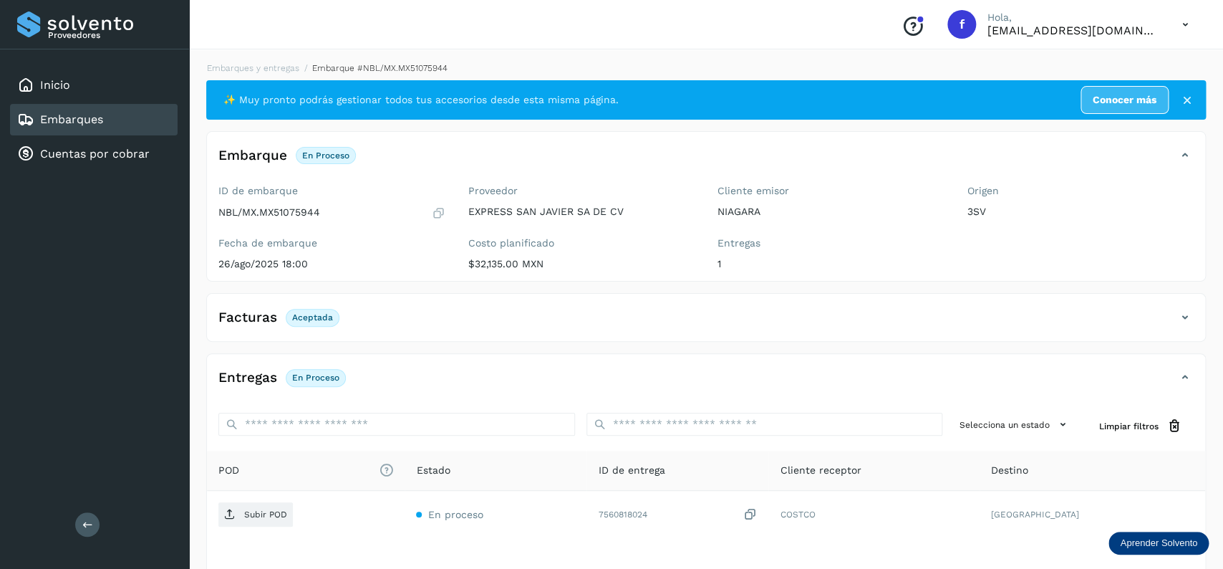
scroll to position [112, 0]
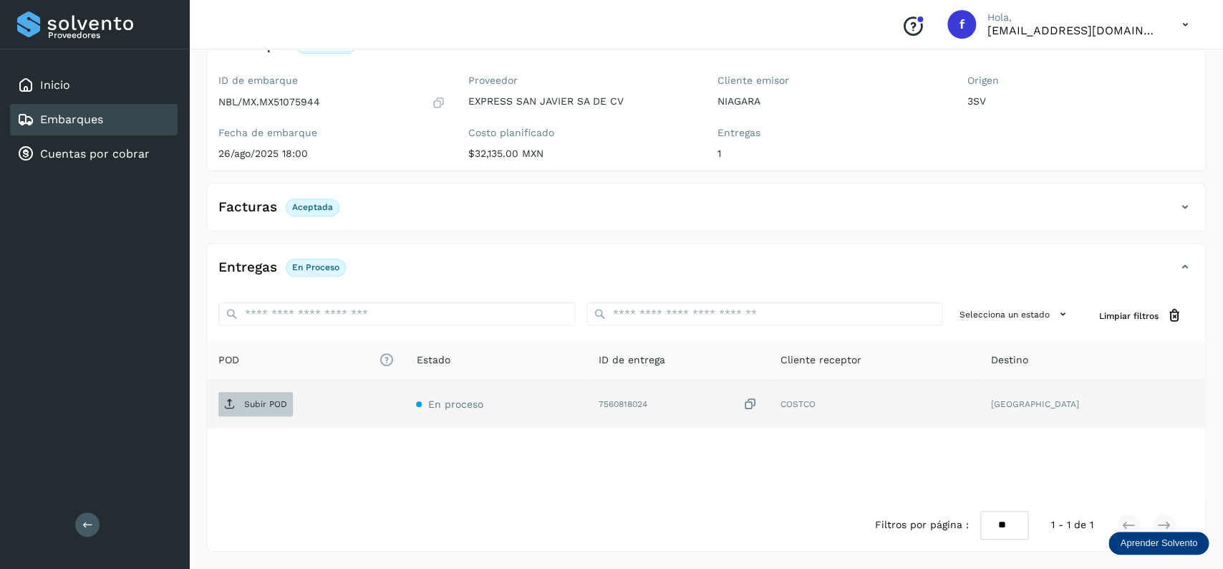
click at [226, 404] on icon at bounding box center [229, 403] width 11 height 11
